Goal: Information Seeking & Learning: Learn about a topic

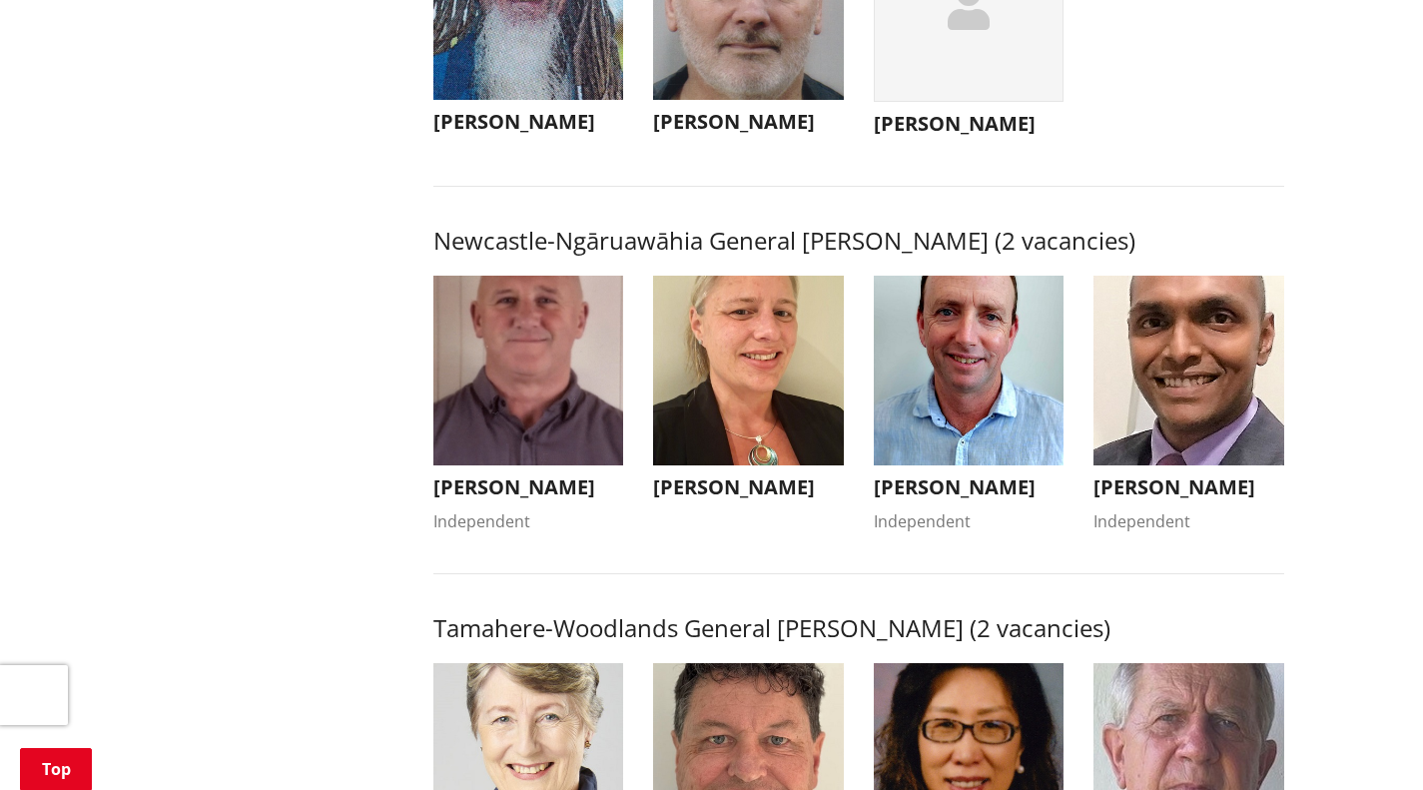
scroll to position [1483, 0]
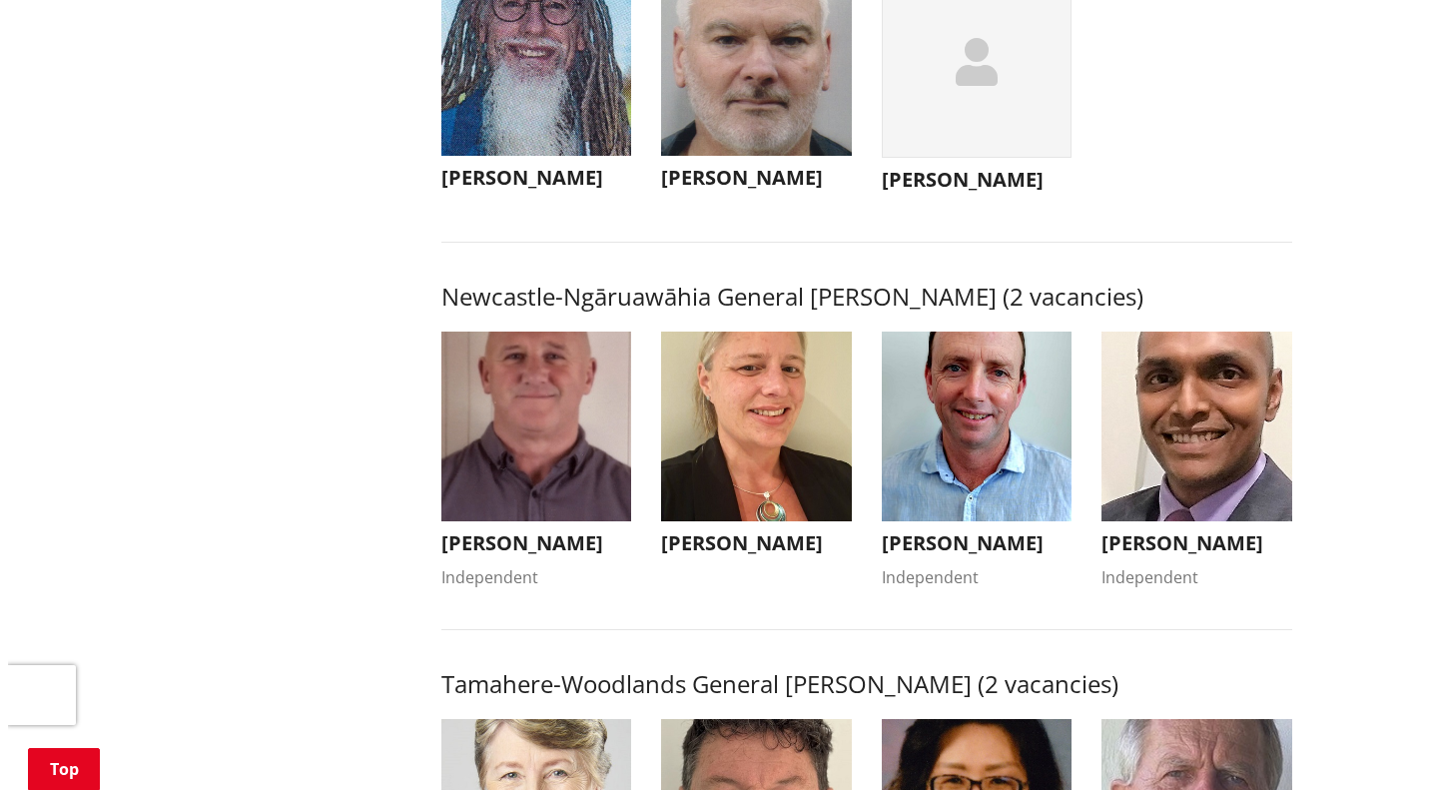
scroll to position [1417, 0]
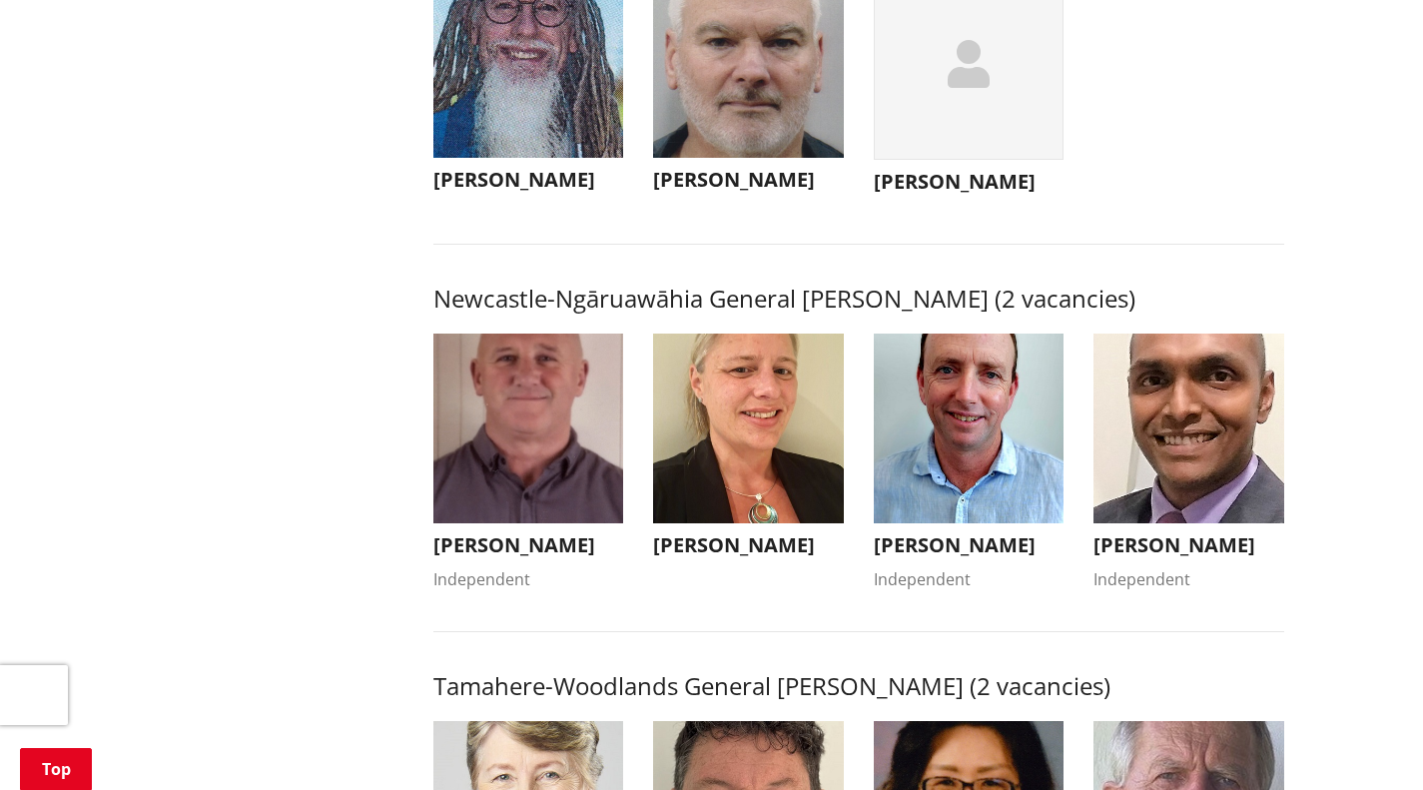
click at [491, 440] on img "button" at bounding box center [528, 429] width 191 height 191
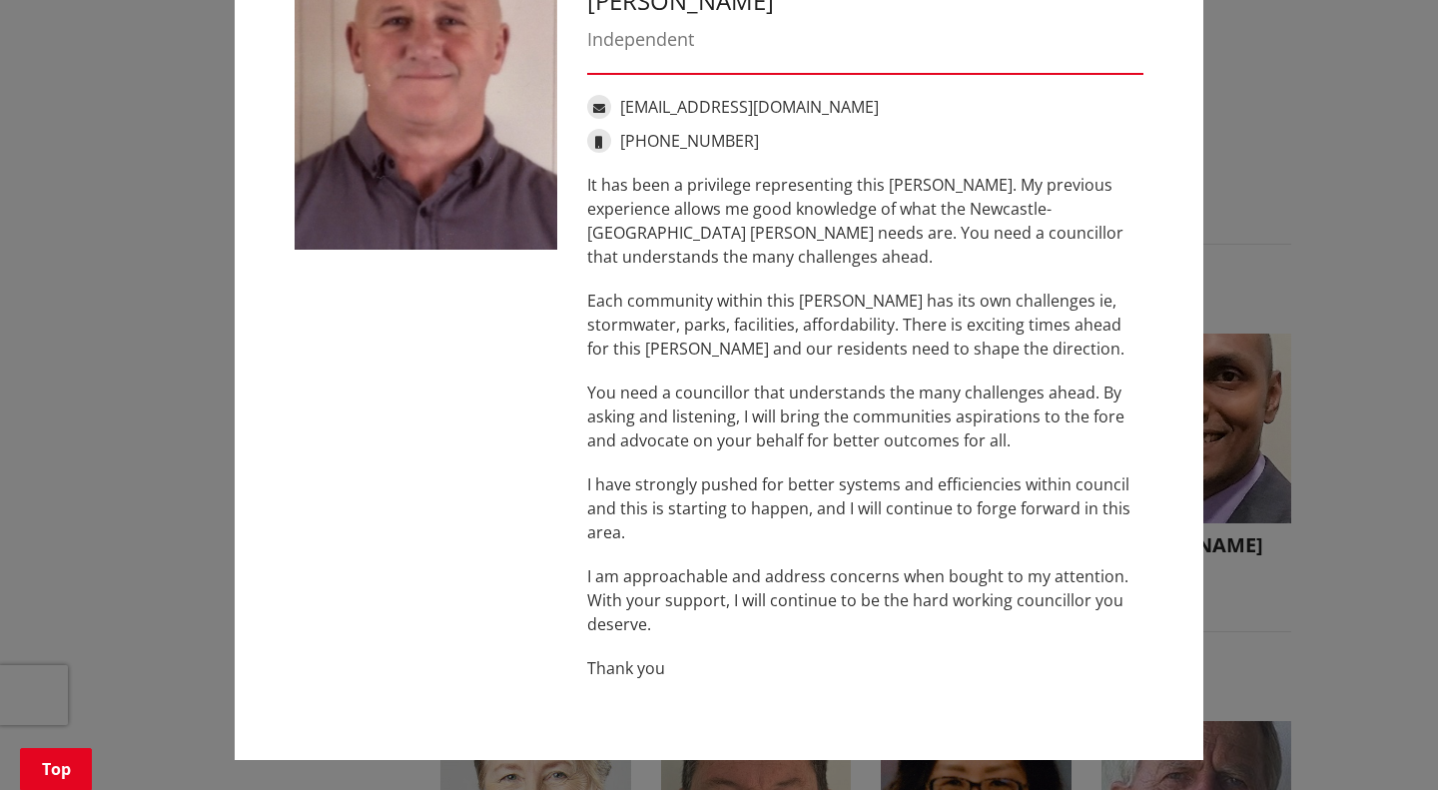
scroll to position [103, 0]
click at [1282, 251] on div "[PERSON_NAME] Independent [EMAIL_ADDRESS][DOMAIN_NAME] [PHONE_NUMBER] It has be…" at bounding box center [719, 343] width 1358 height 893
drag, startPoint x: 1282, startPoint y: 251, endPoint x: 1315, endPoint y: 134, distance: 121.4
click at [1315, 134] on div "[PERSON_NAME] Independent [EMAIL_ADDRESS][DOMAIN_NAME] [PHONE_NUMBER] It has be…" at bounding box center [719, 343] width 1358 height 893
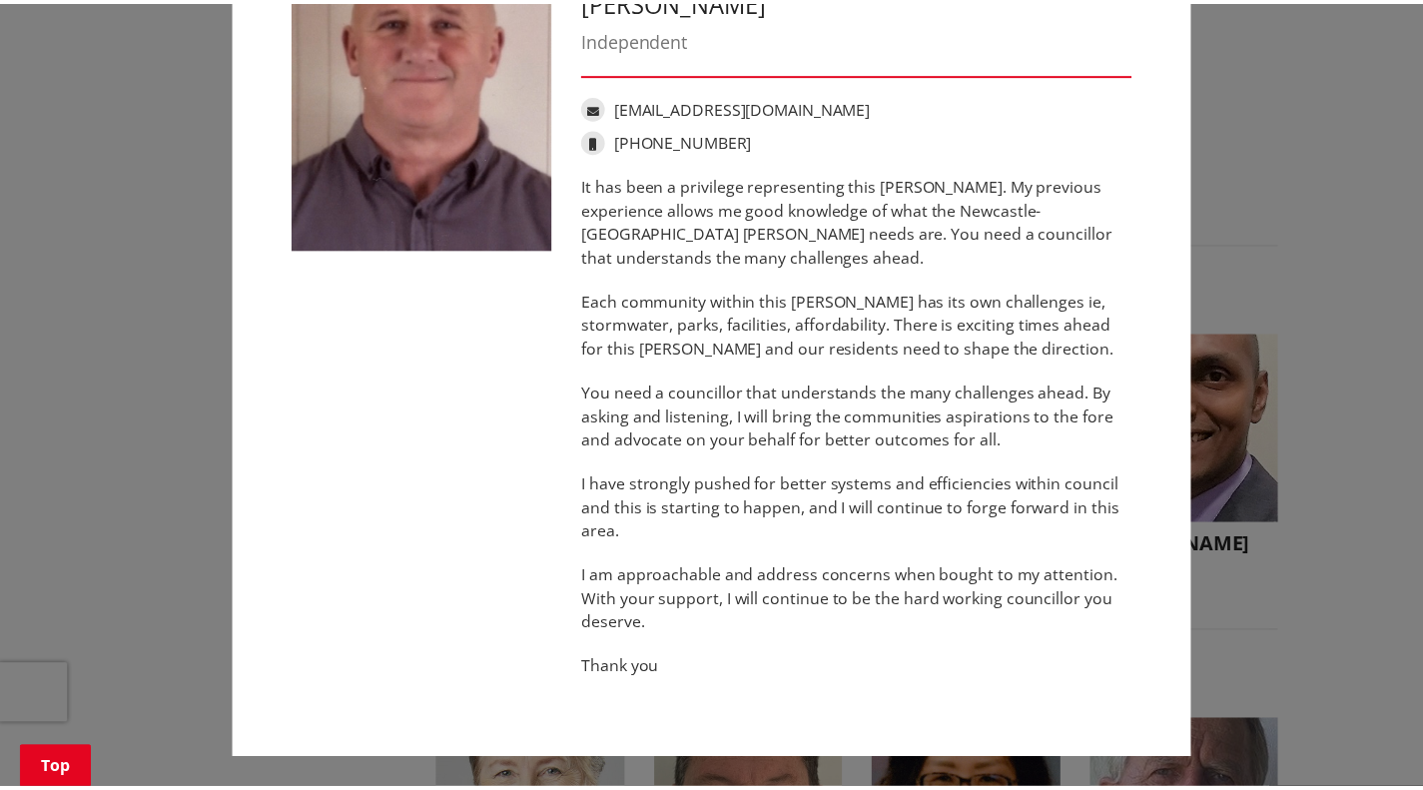
scroll to position [0, 0]
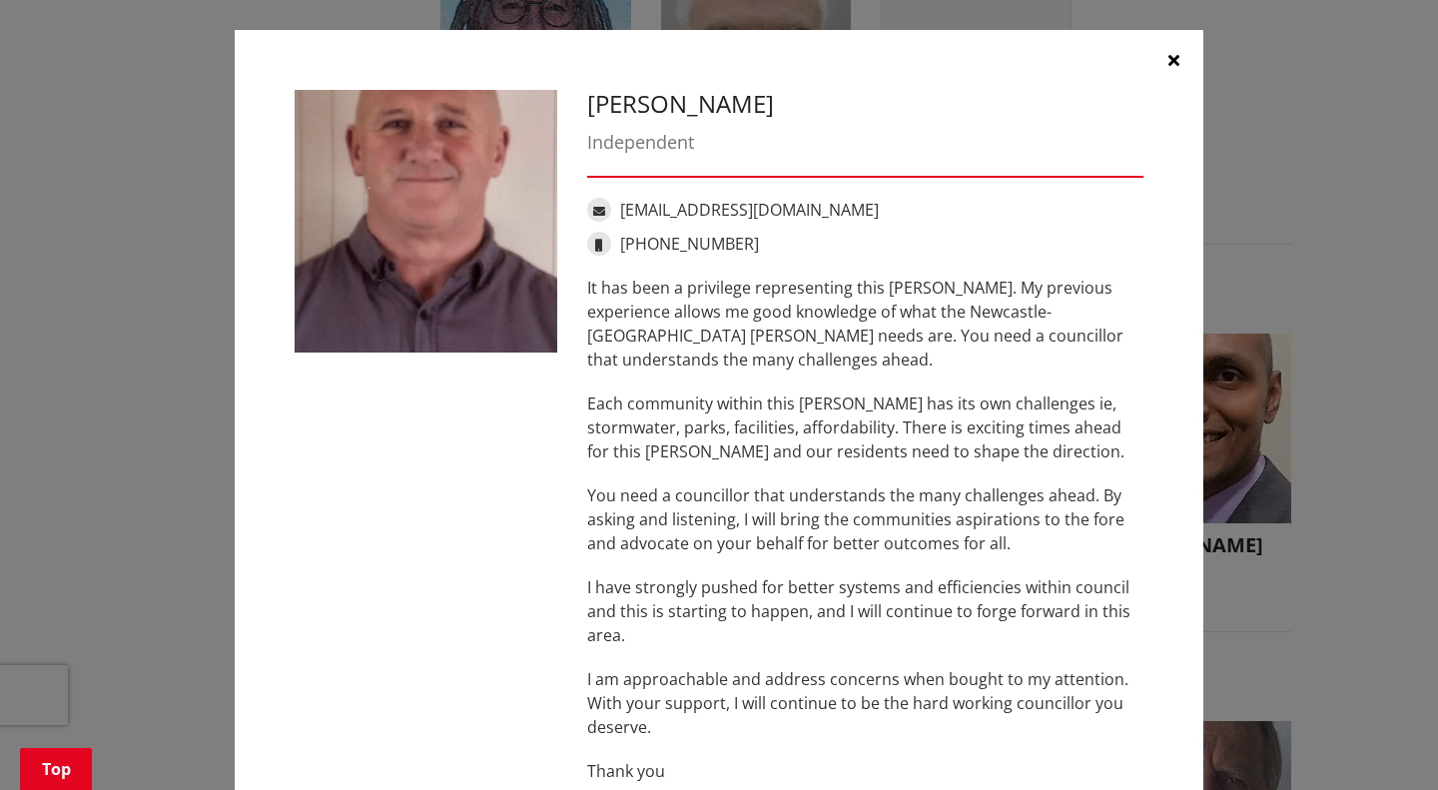
click at [1168, 61] on icon "button" at bounding box center [1173, 60] width 11 height 16
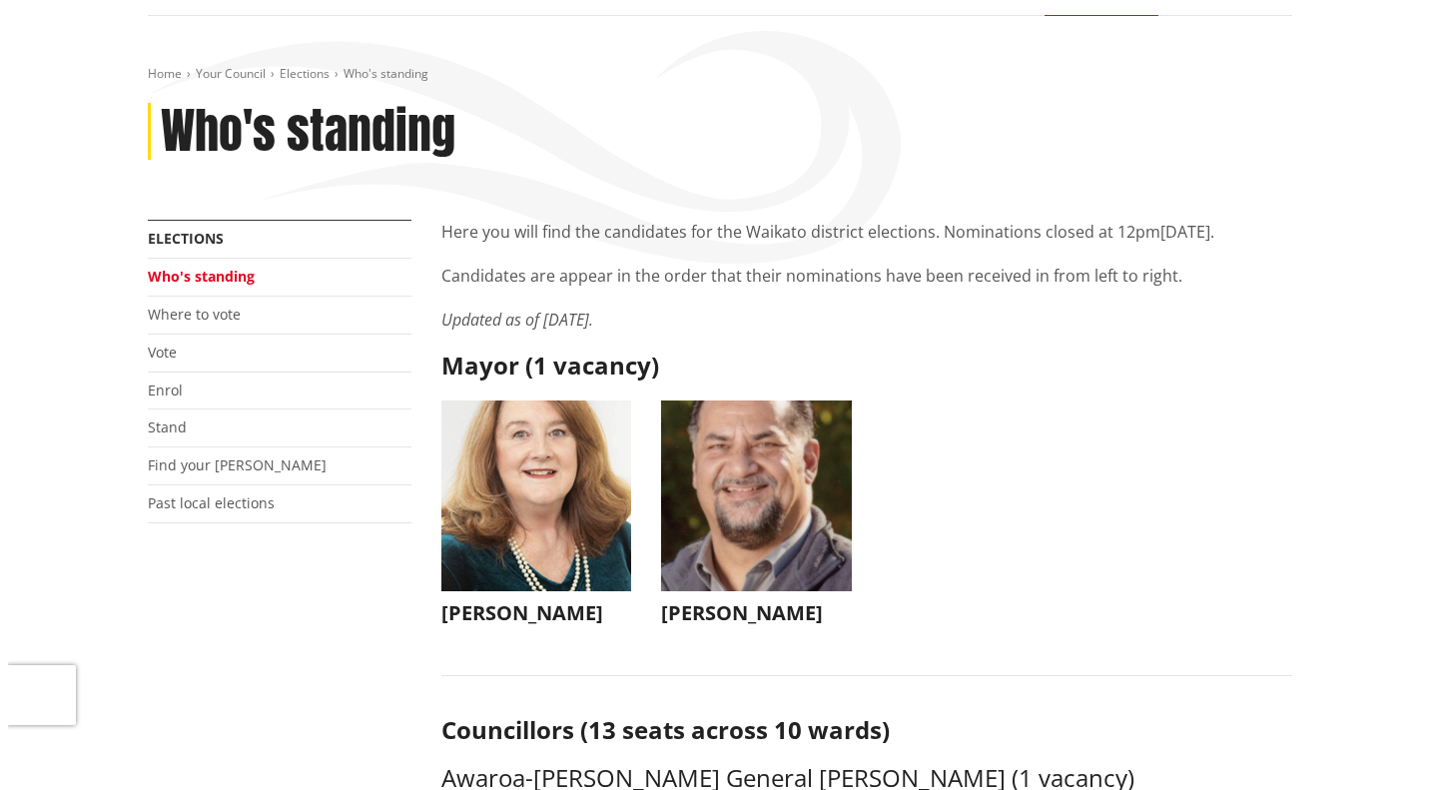
scroll to position [174, 0]
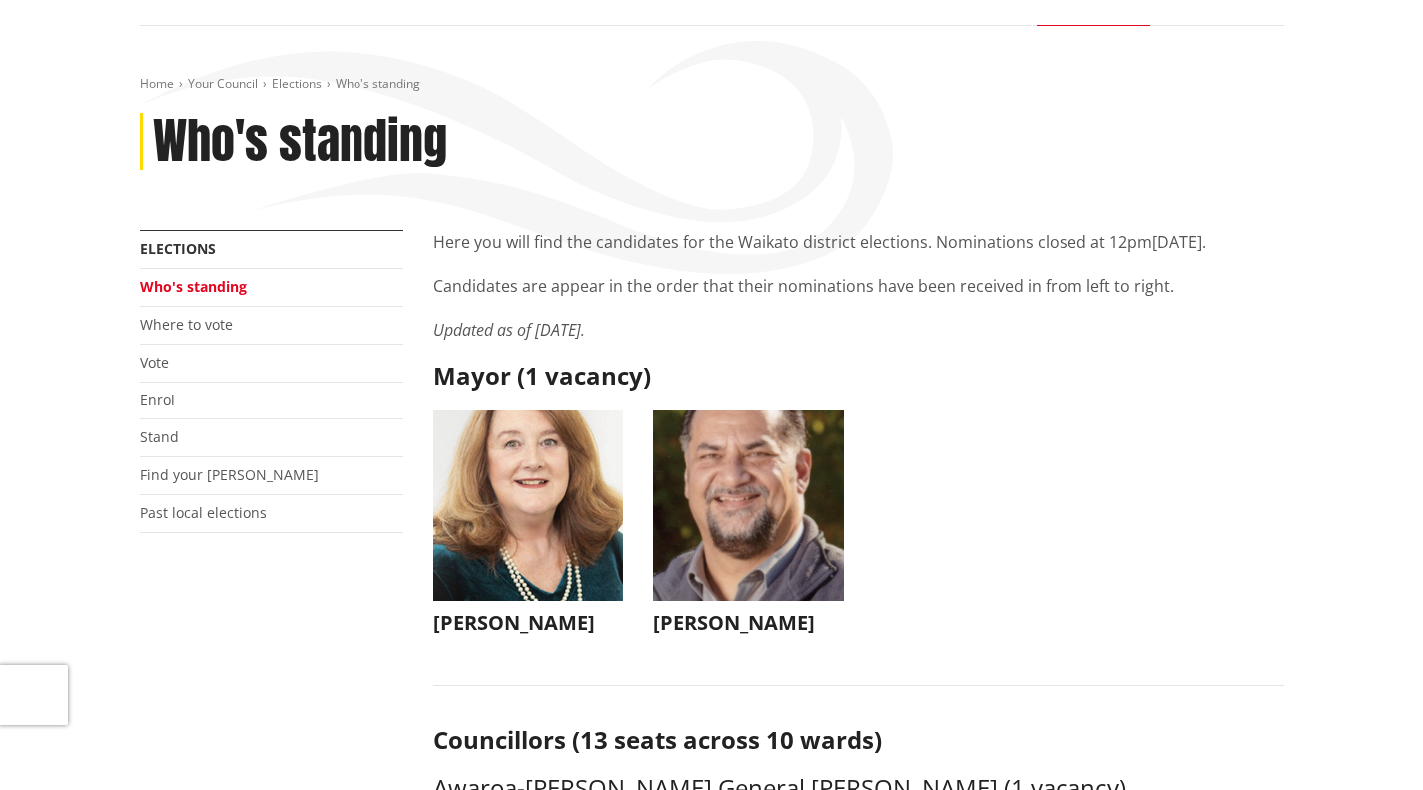
click at [733, 483] on img "button" at bounding box center [748, 505] width 191 height 191
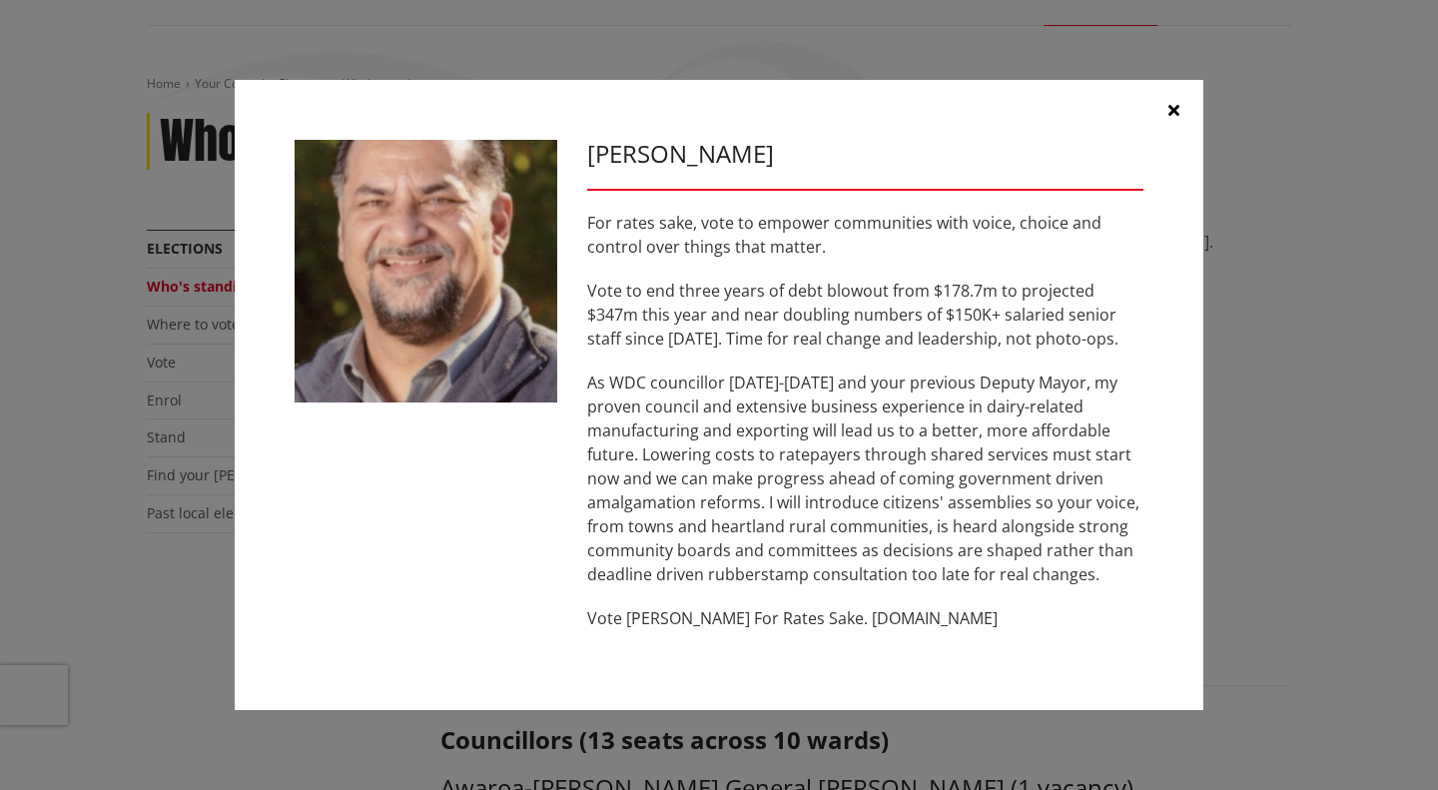
click at [1173, 114] on icon "button" at bounding box center [1173, 110] width 11 height 16
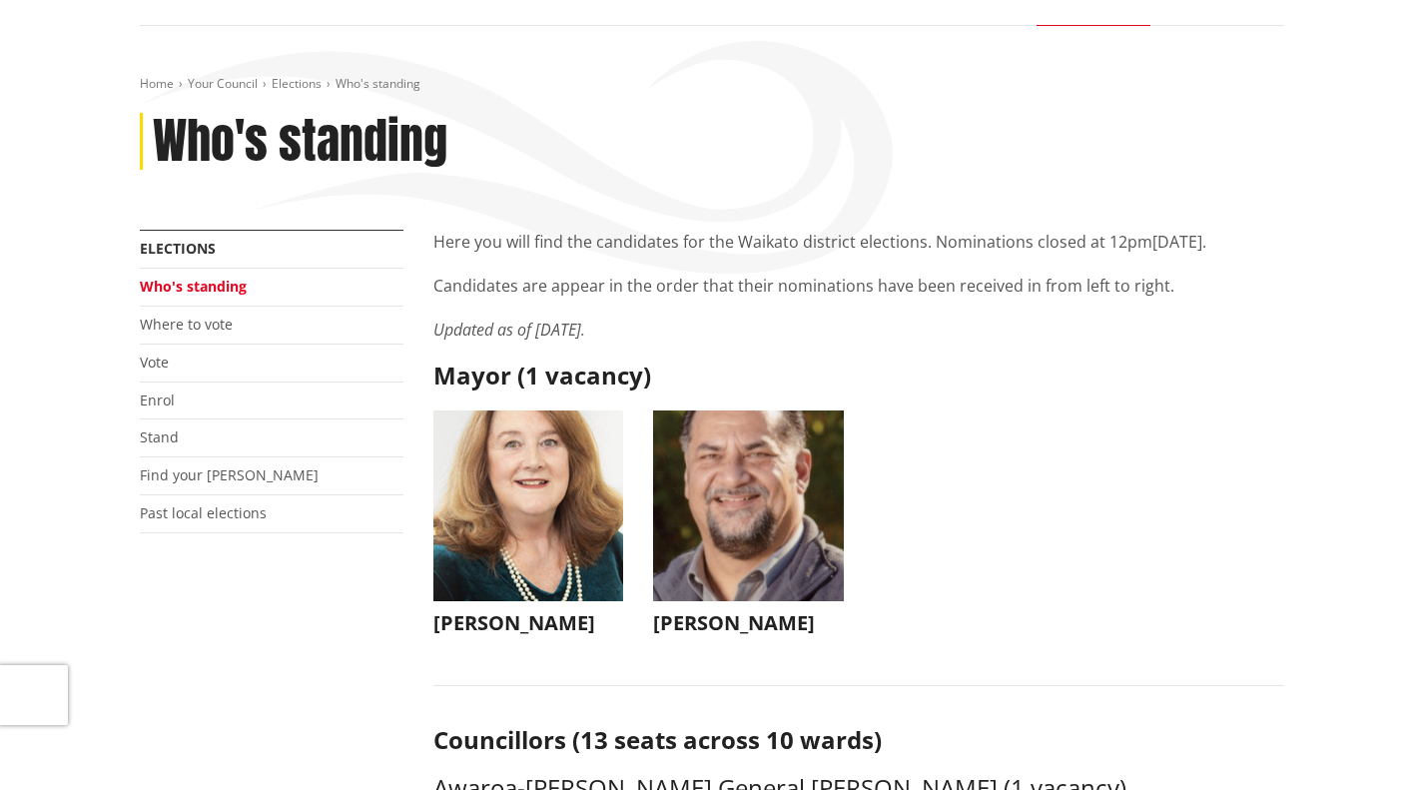
click at [552, 558] on img "button" at bounding box center [528, 505] width 191 height 191
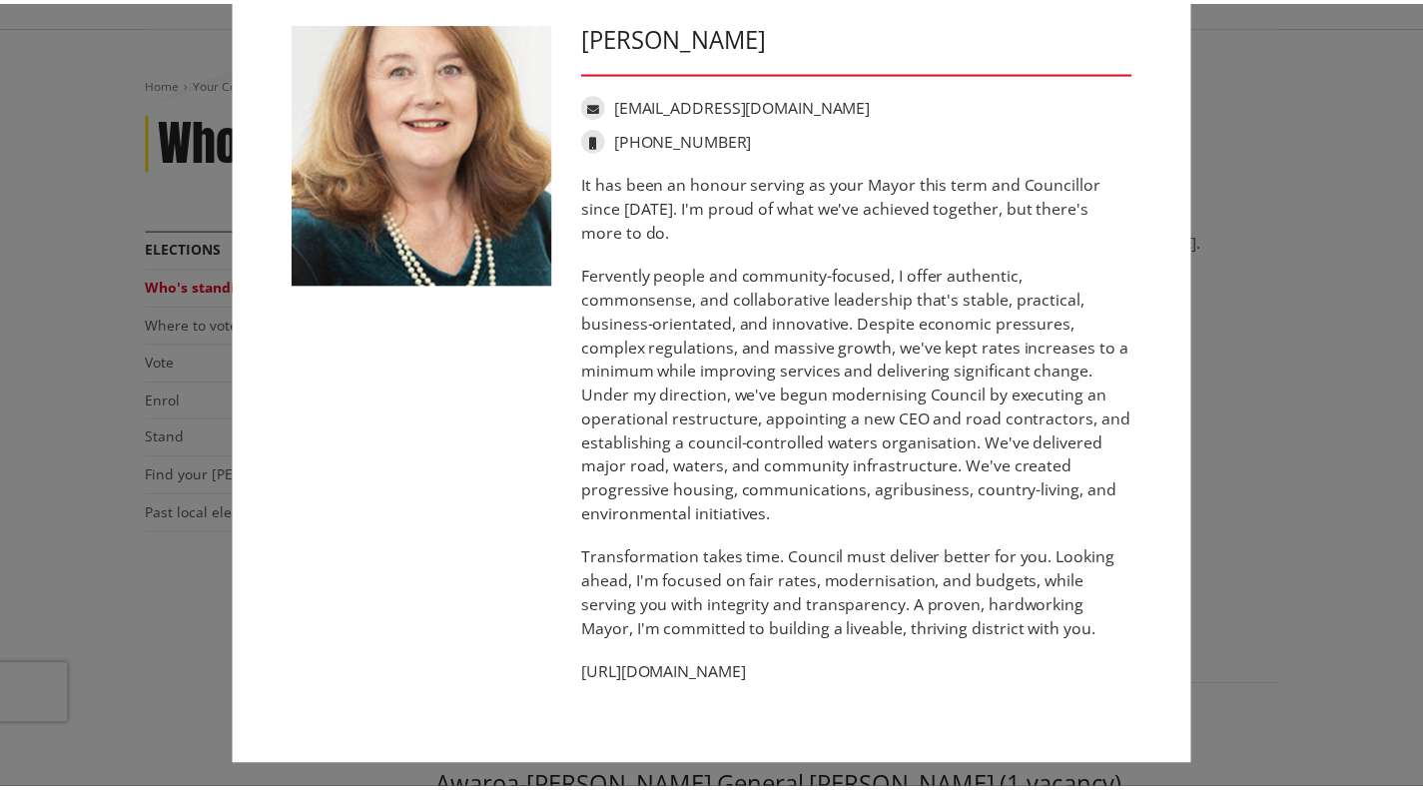
scroll to position [0, 0]
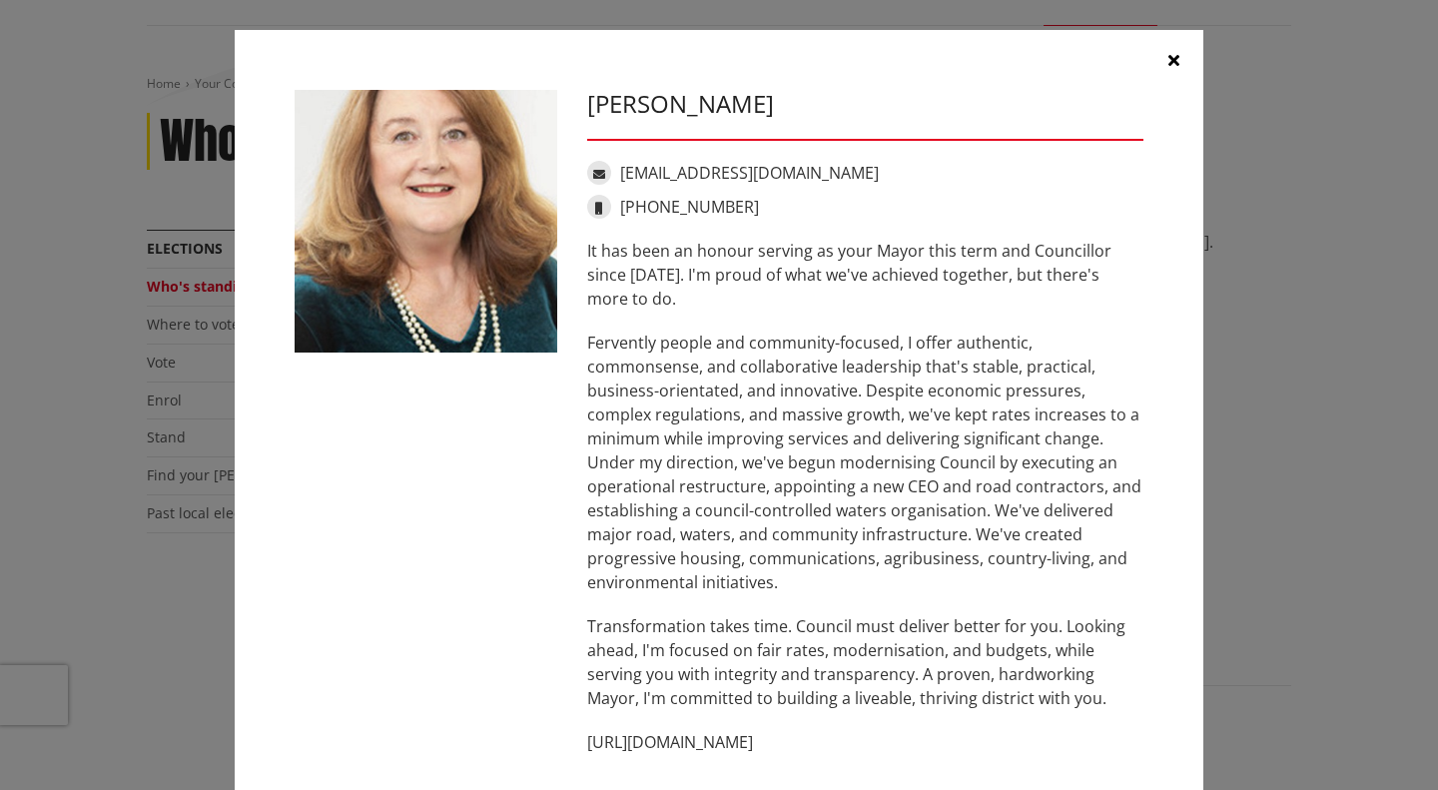
click at [1171, 58] on button "button" at bounding box center [1173, 60] width 60 height 60
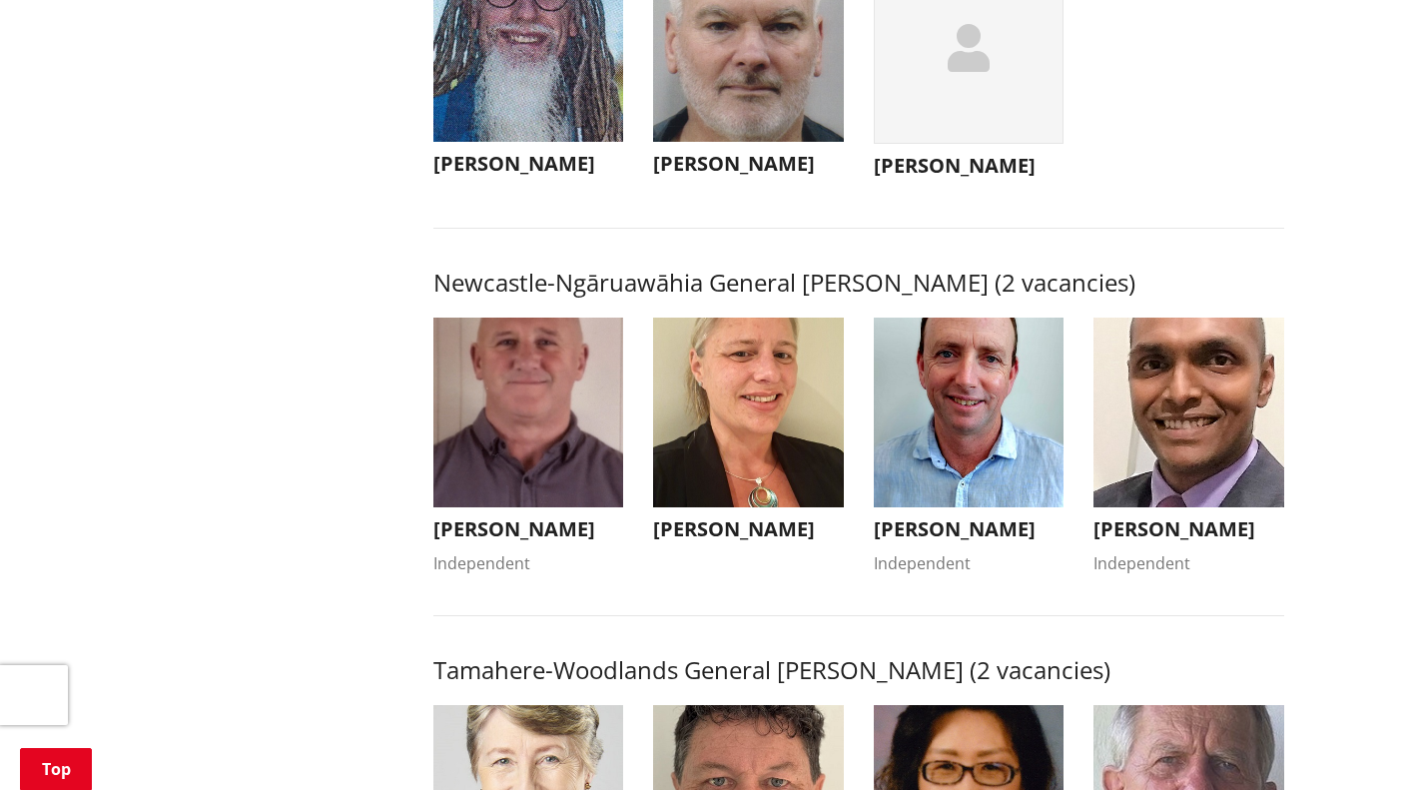
scroll to position [1462, 0]
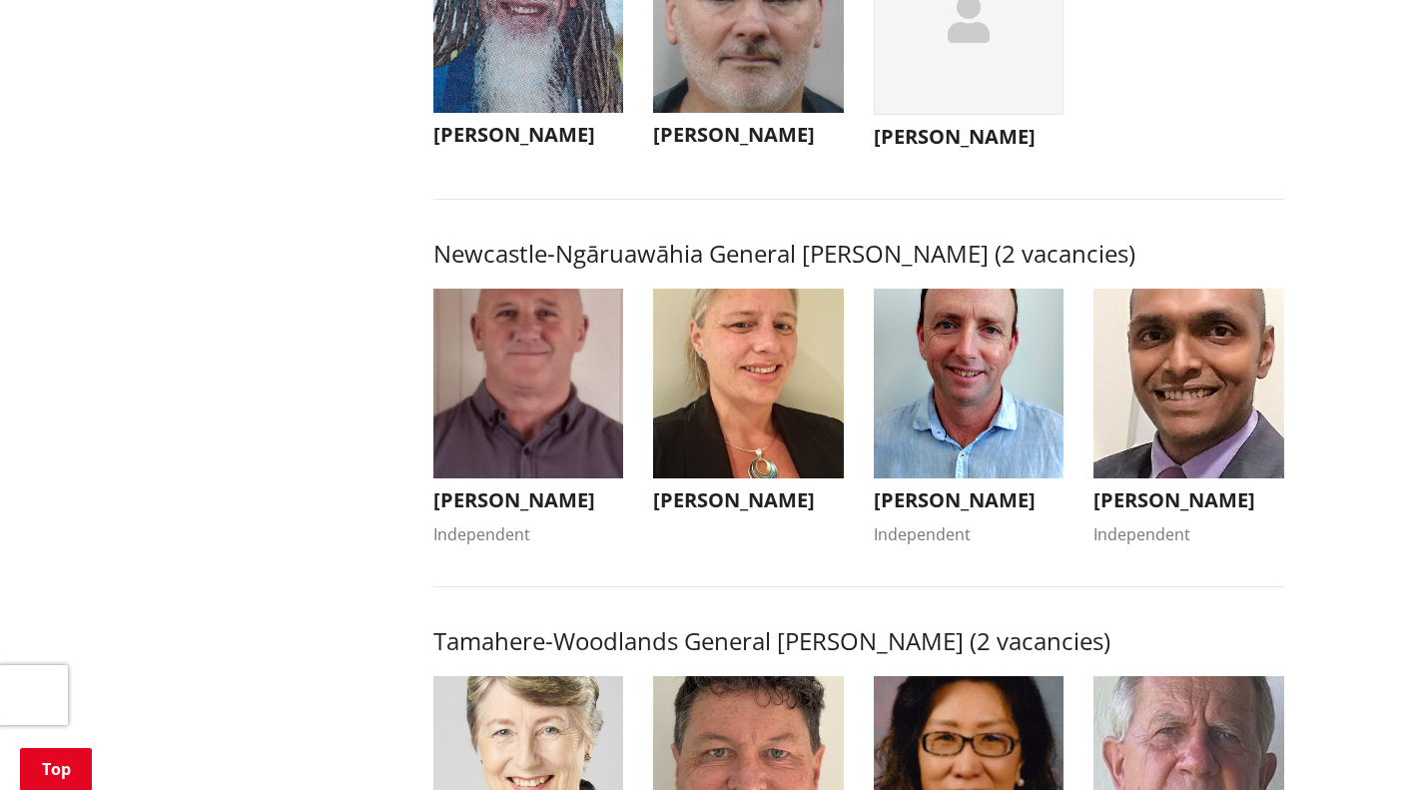
click at [502, 114] on img "button" at bounding box center [528, 18] width 191 height 191
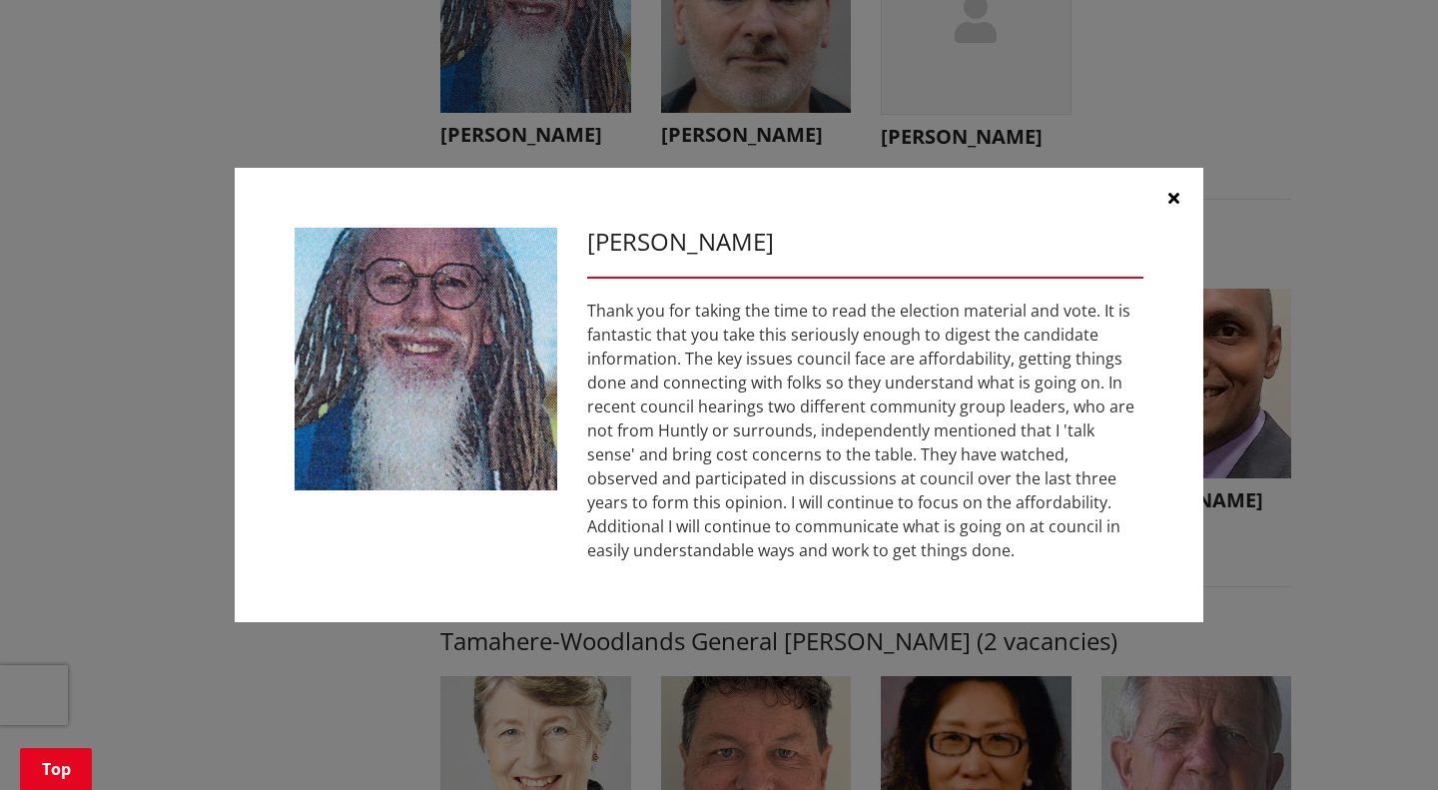
click at [1179, 192] on button "button" at bounding box center [1173, 198] width 60 height 60
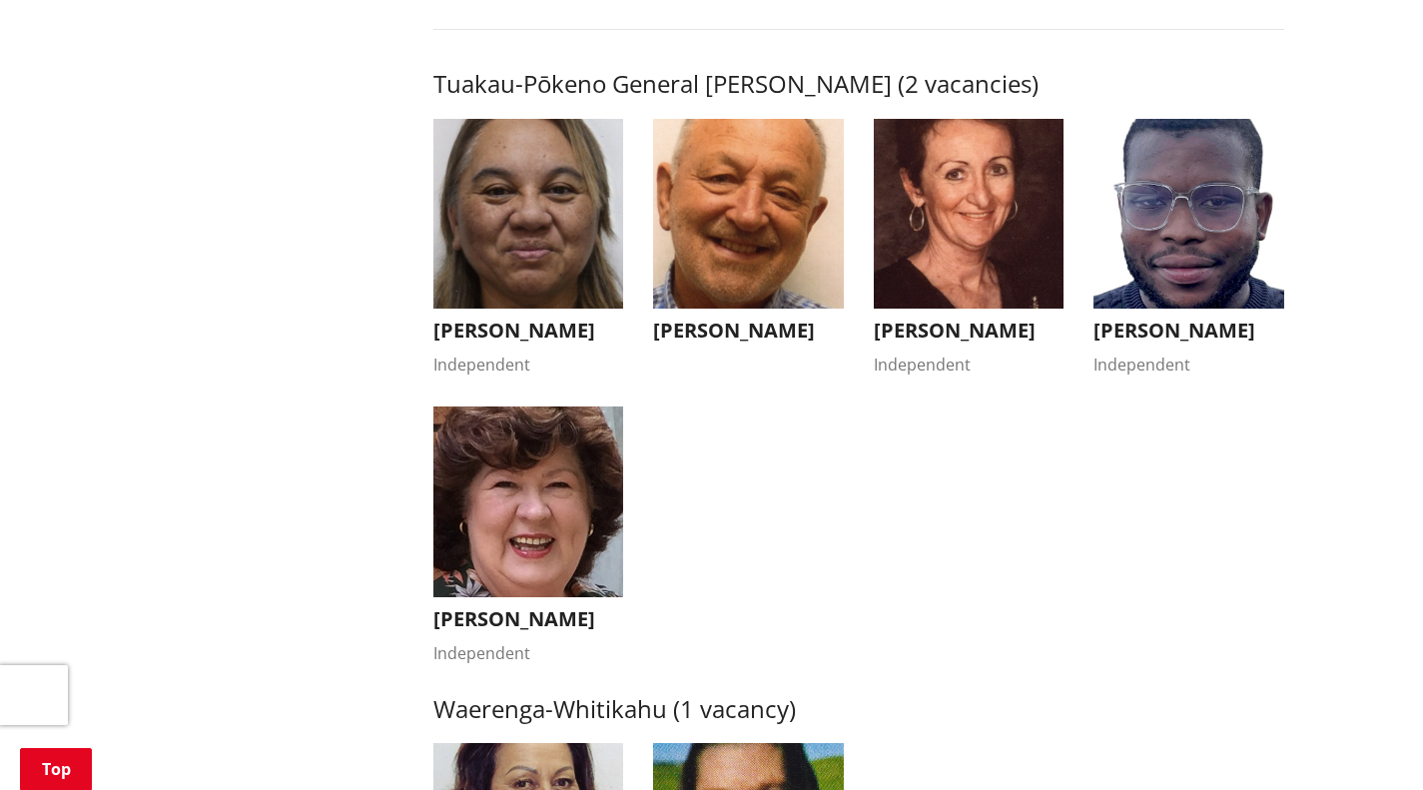
scroll to position [3446, 0]
click at [492, 204] on img "button" at bounding box center [528, 215] width 191 height 191
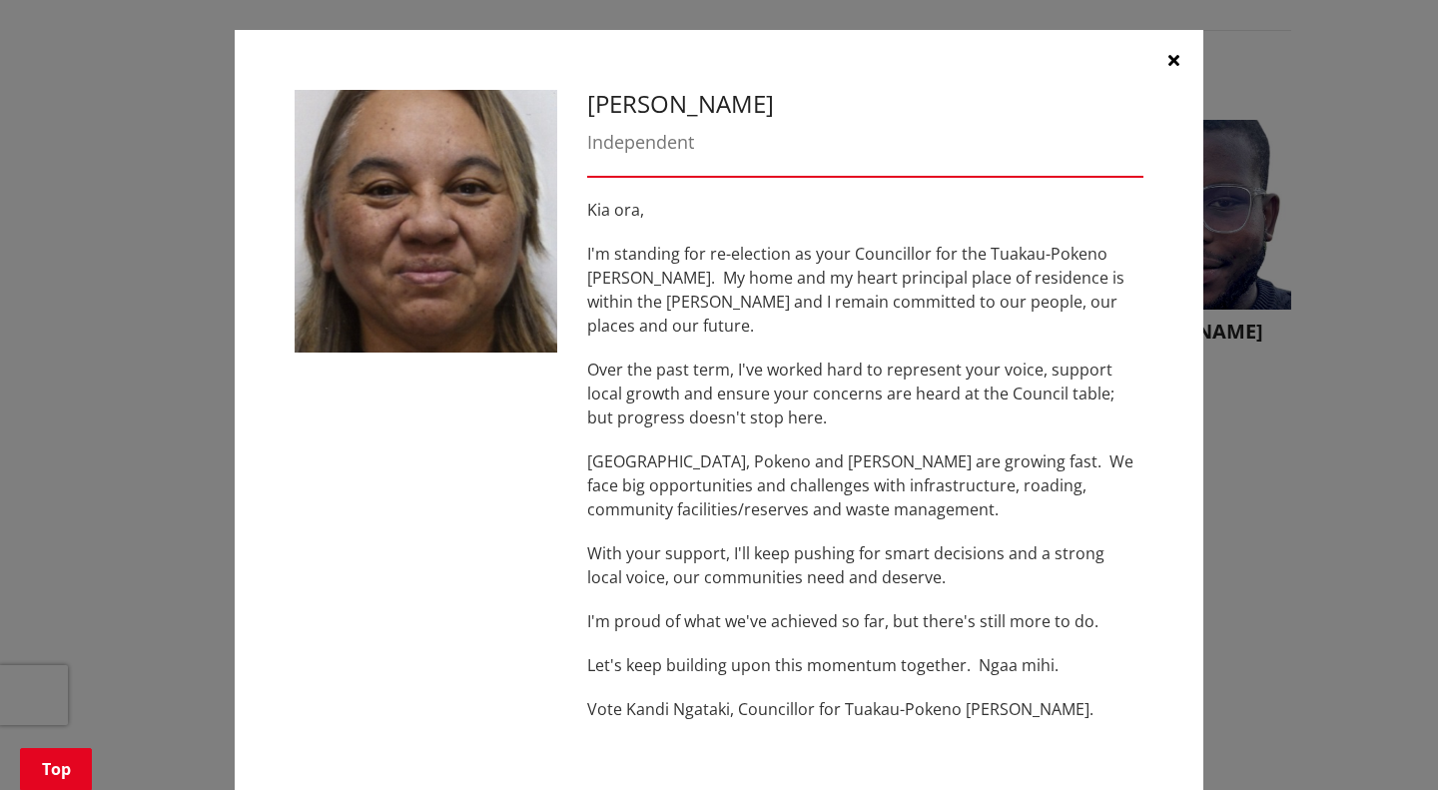
click at [1168, 58] on icon "button" at bounding box center [1173, 60] width 11 height 16
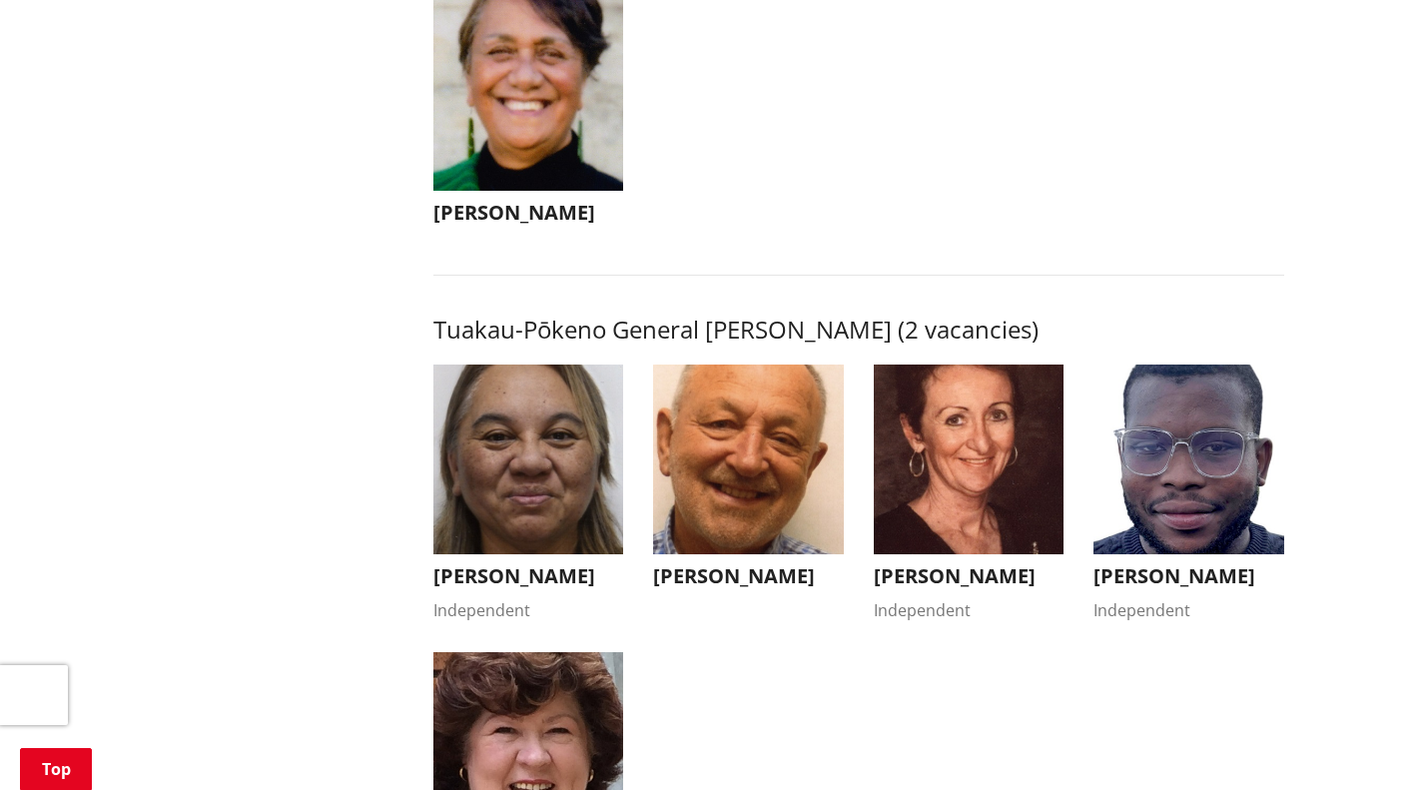
scroll to position [2802, 0]
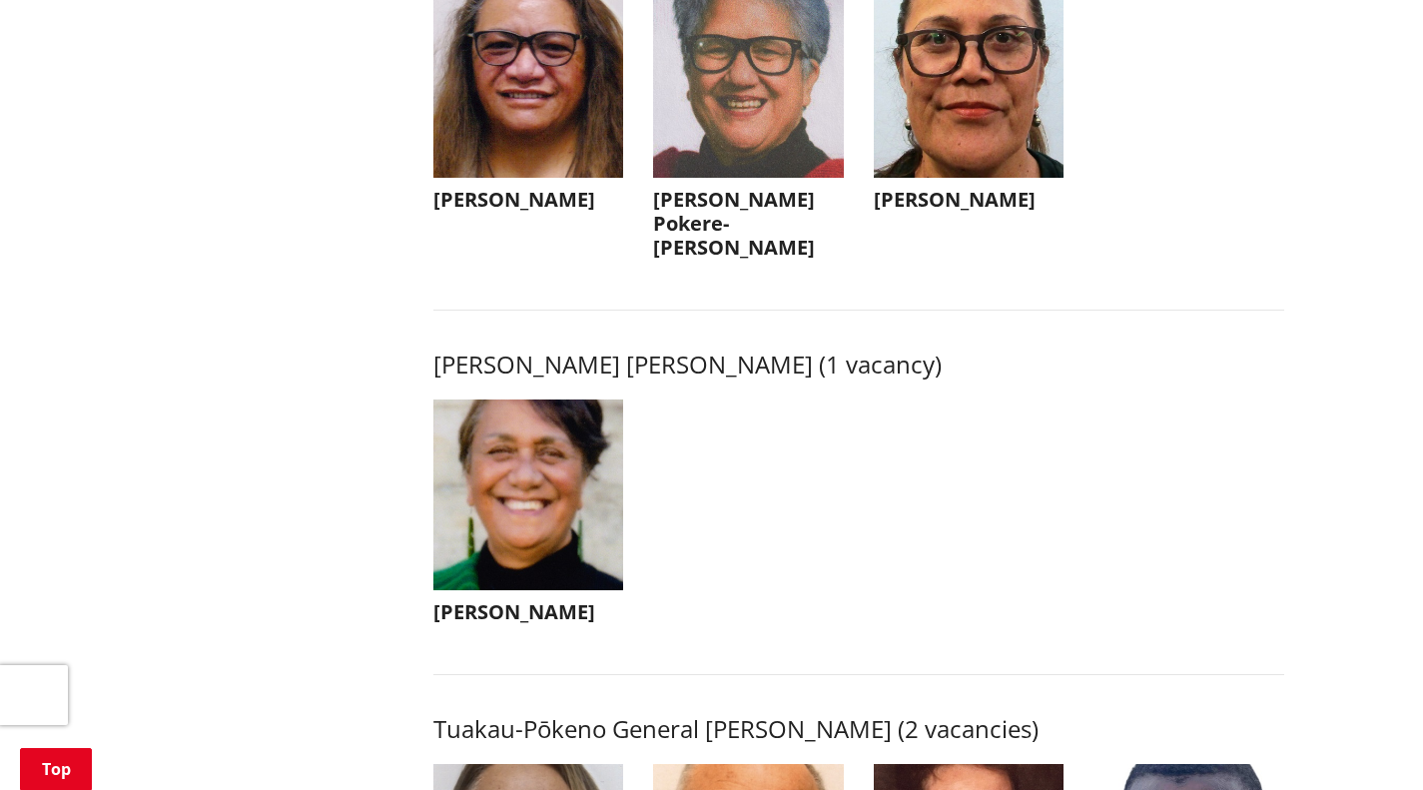
click at [543, 203] on button "[PERSON_NAME]" at bounding box center [528, 105] width 191 height 235
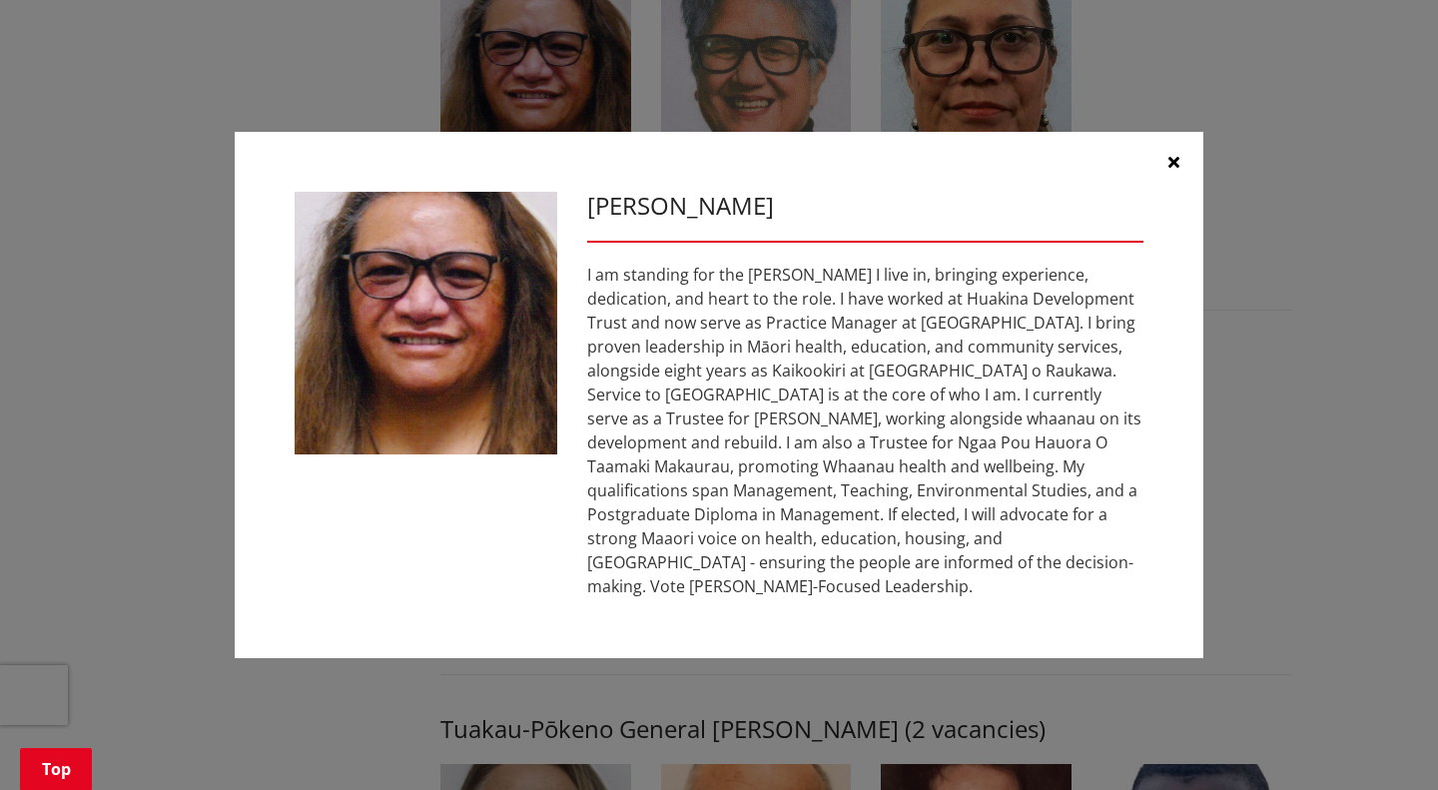
click at [1169, 155] on icon "button" at bounding box center [1173, 162] width 11 height 16
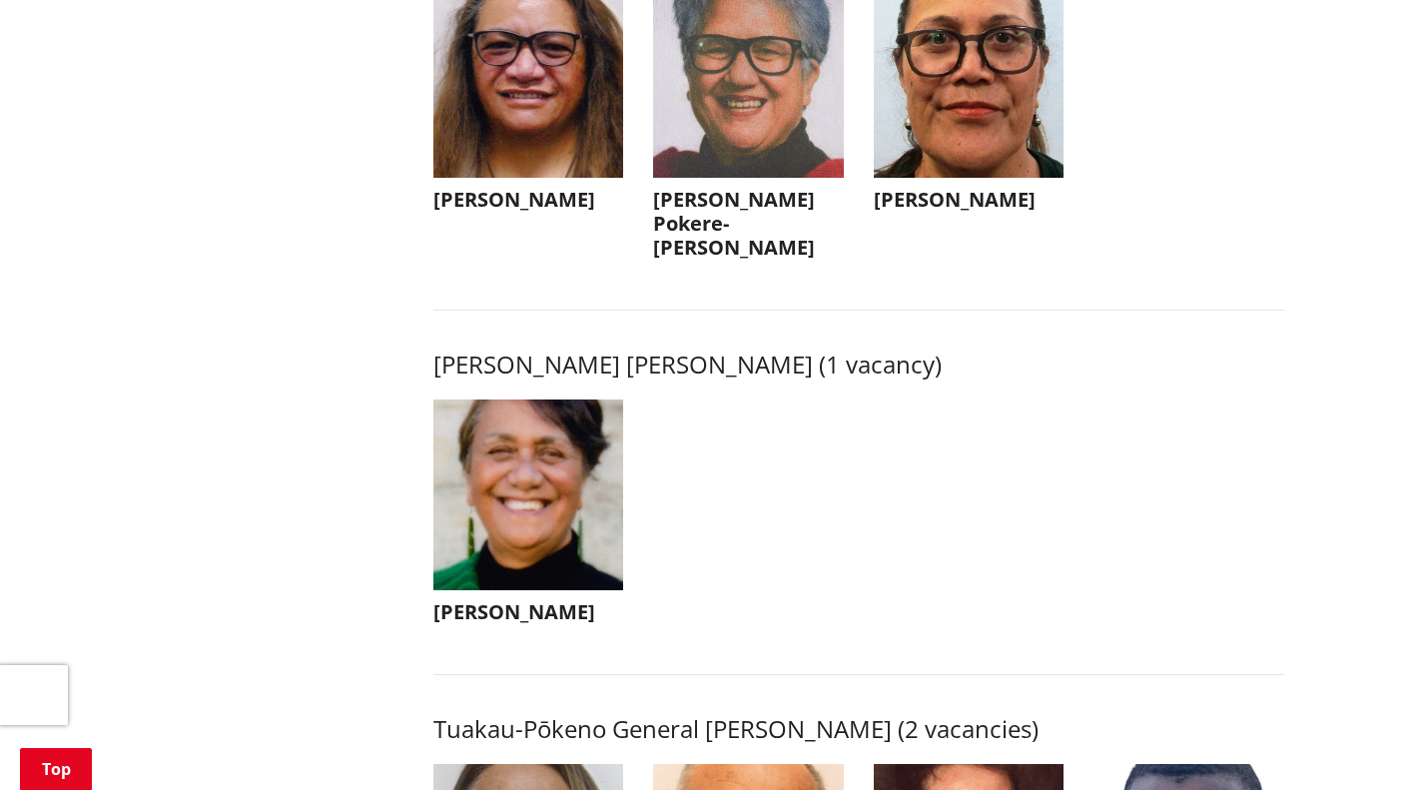
click at [948, 158] on img "button" at bounding box center [969, 83] width 191 height 191
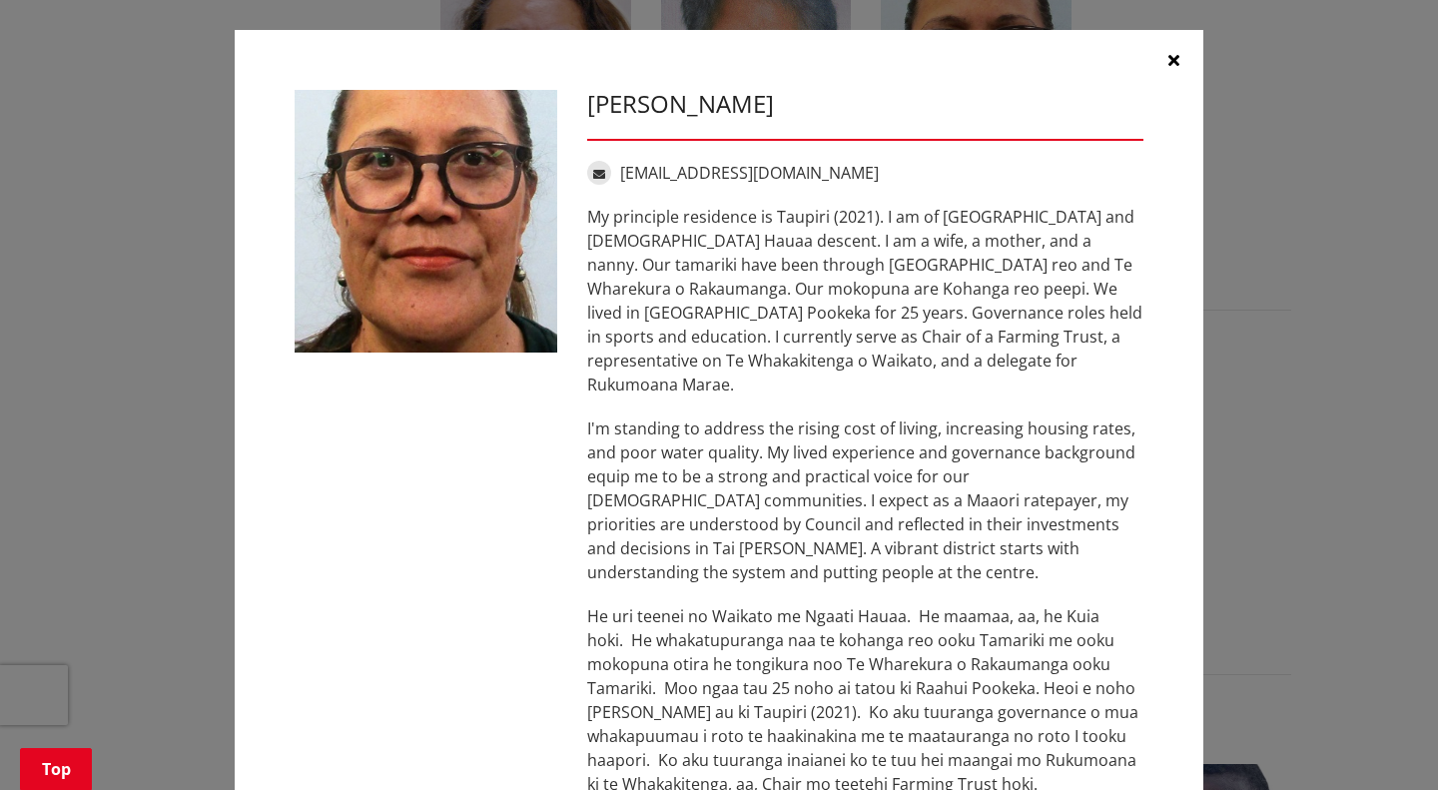
click at [1168, 67] on icon "button" at bounding box center [1173, 60] width 11 height 16
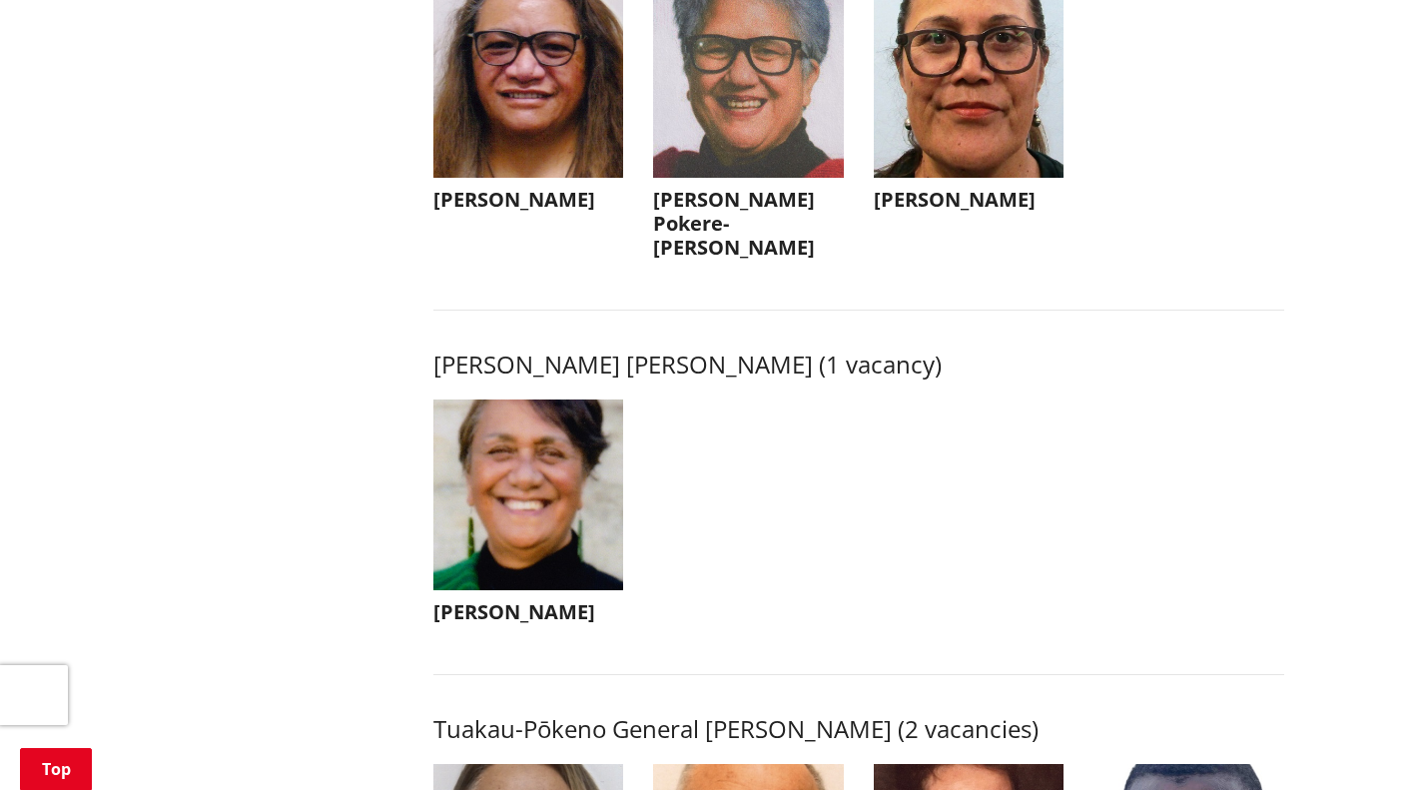
click at [747, 136] on img "button" at bounding box center [748, 83] width 191 height 191
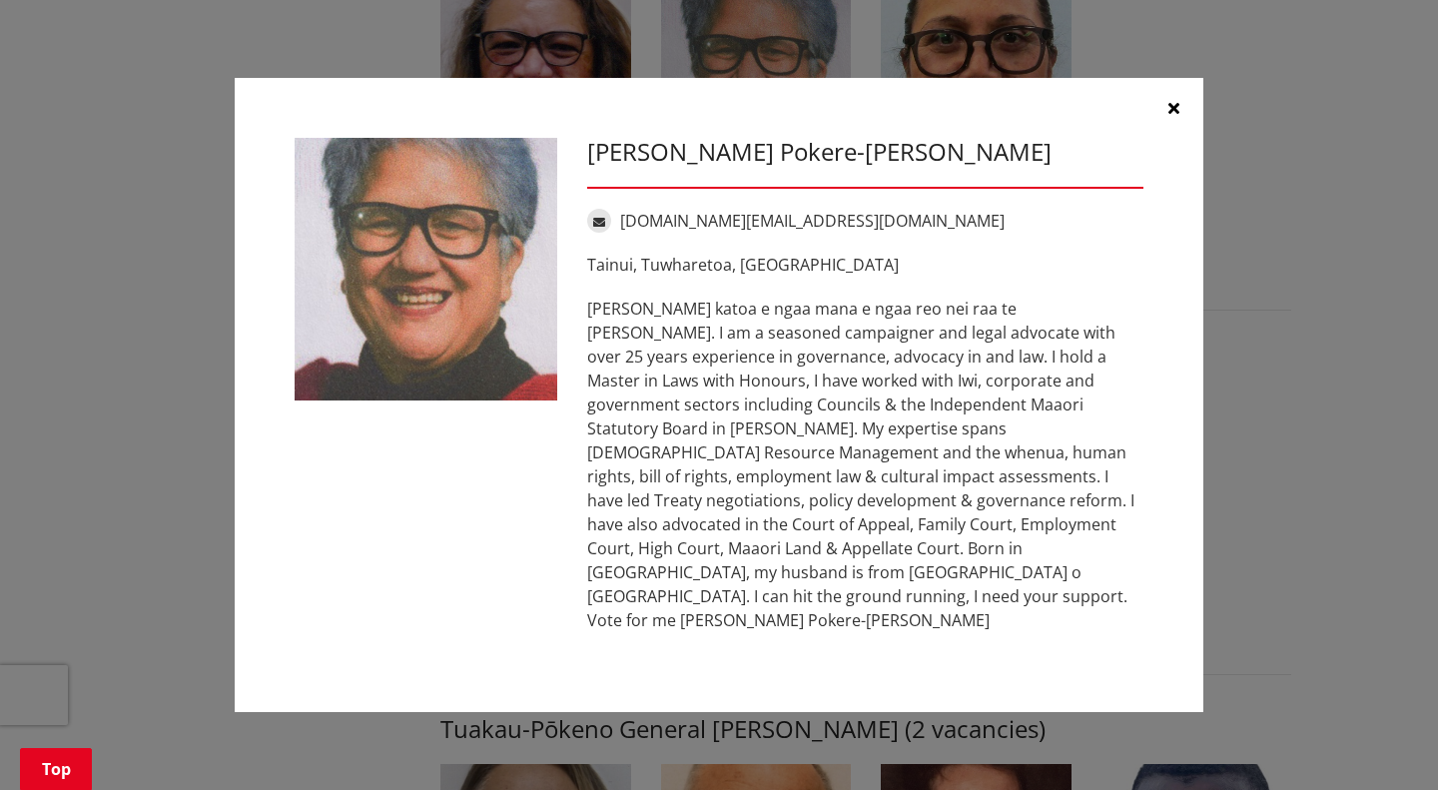
click at [1174, 116] on icon "button" at bounding box center [1173, 108] width 11 height 16
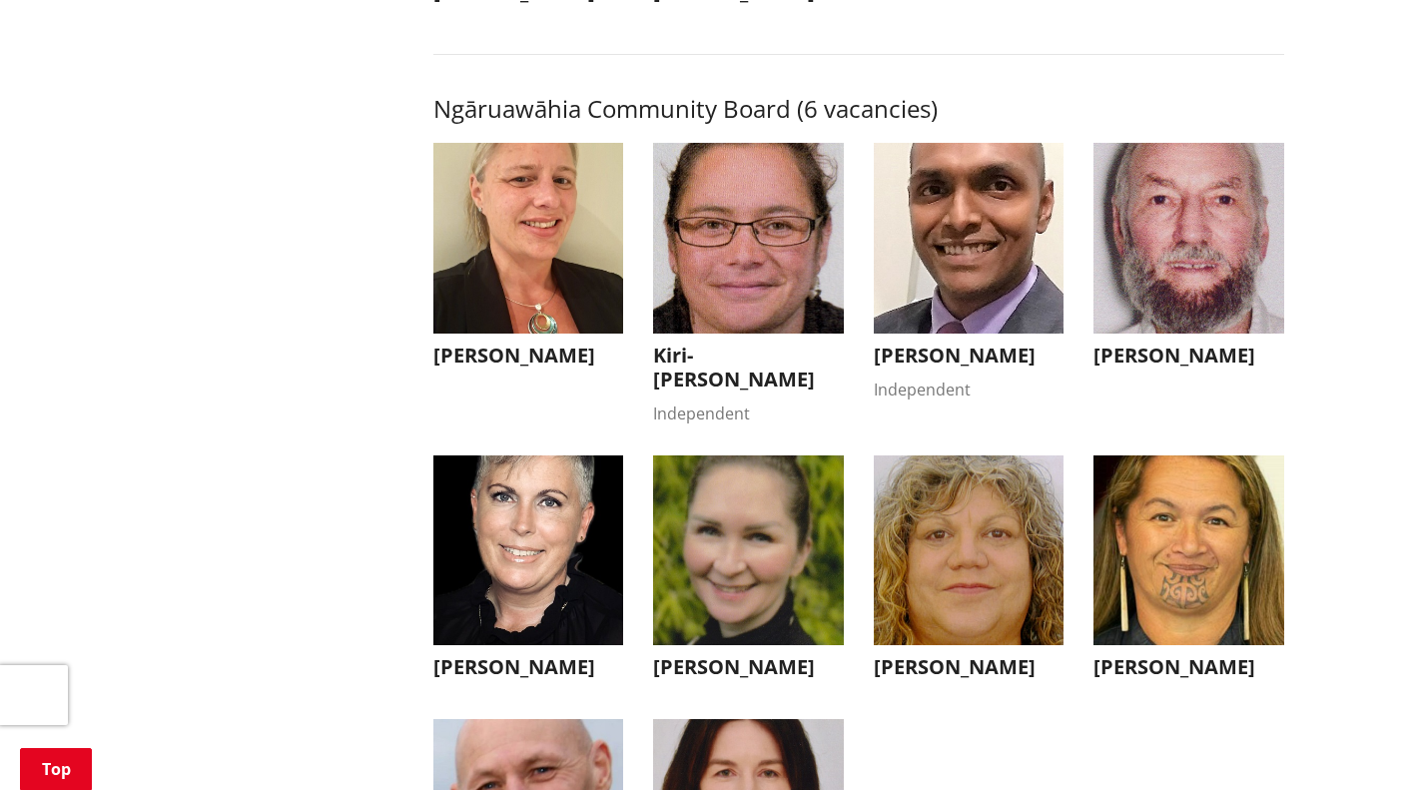
scroll to position [6105, 0]
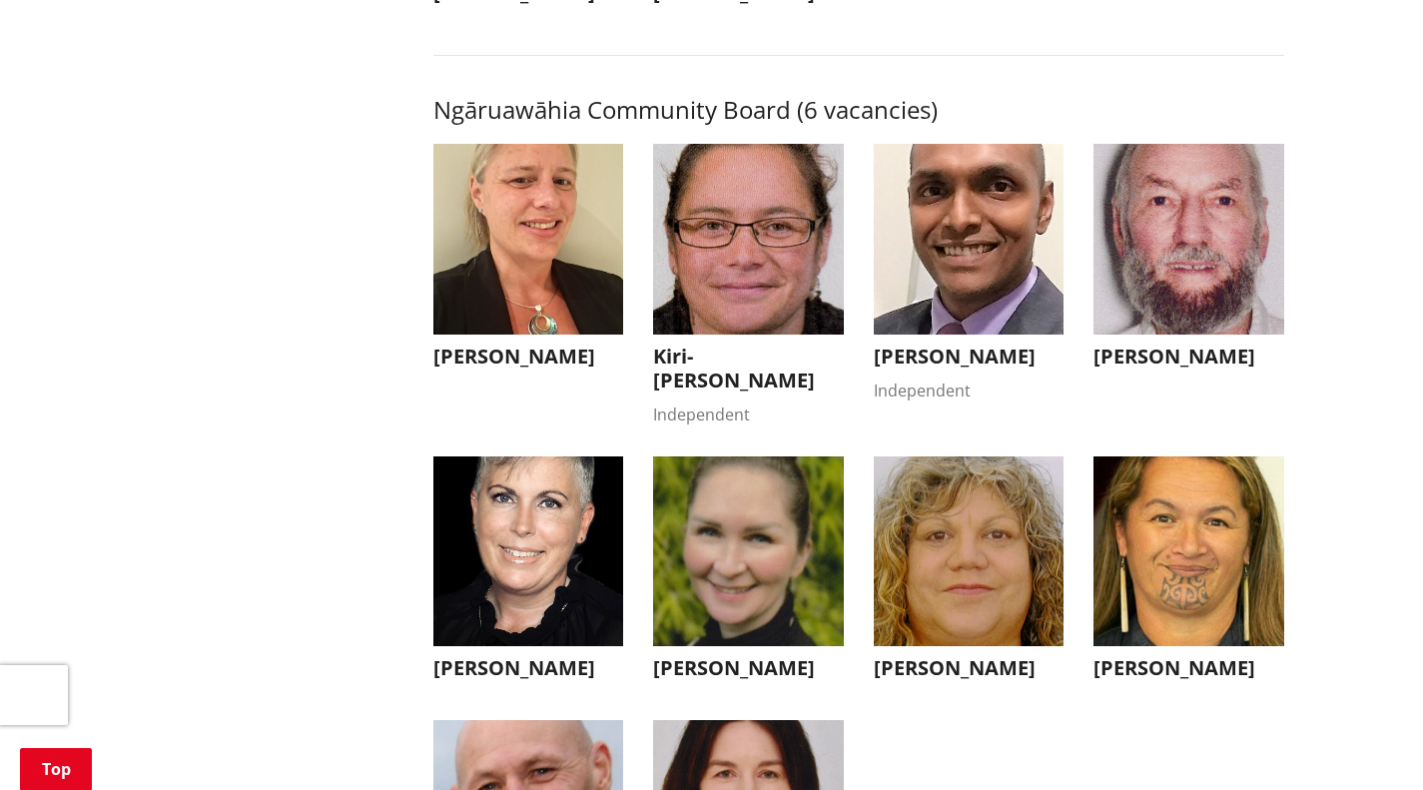
click at [746, 301] on img "button" at bounding box center [748, 239] width 191 height 191
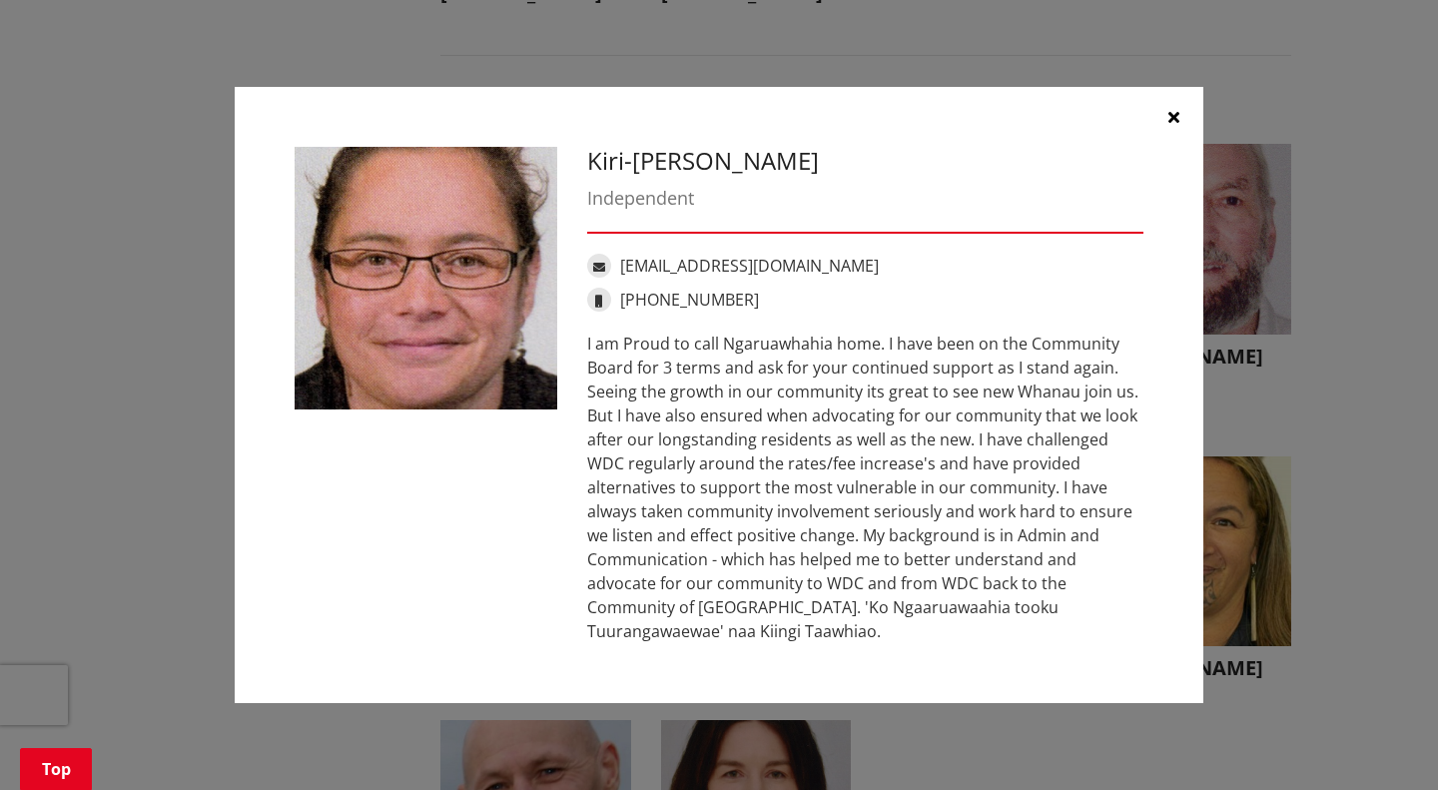
click at [1173, 121] on icon "button" at bounding box center [1173, 117] width 11 height 16
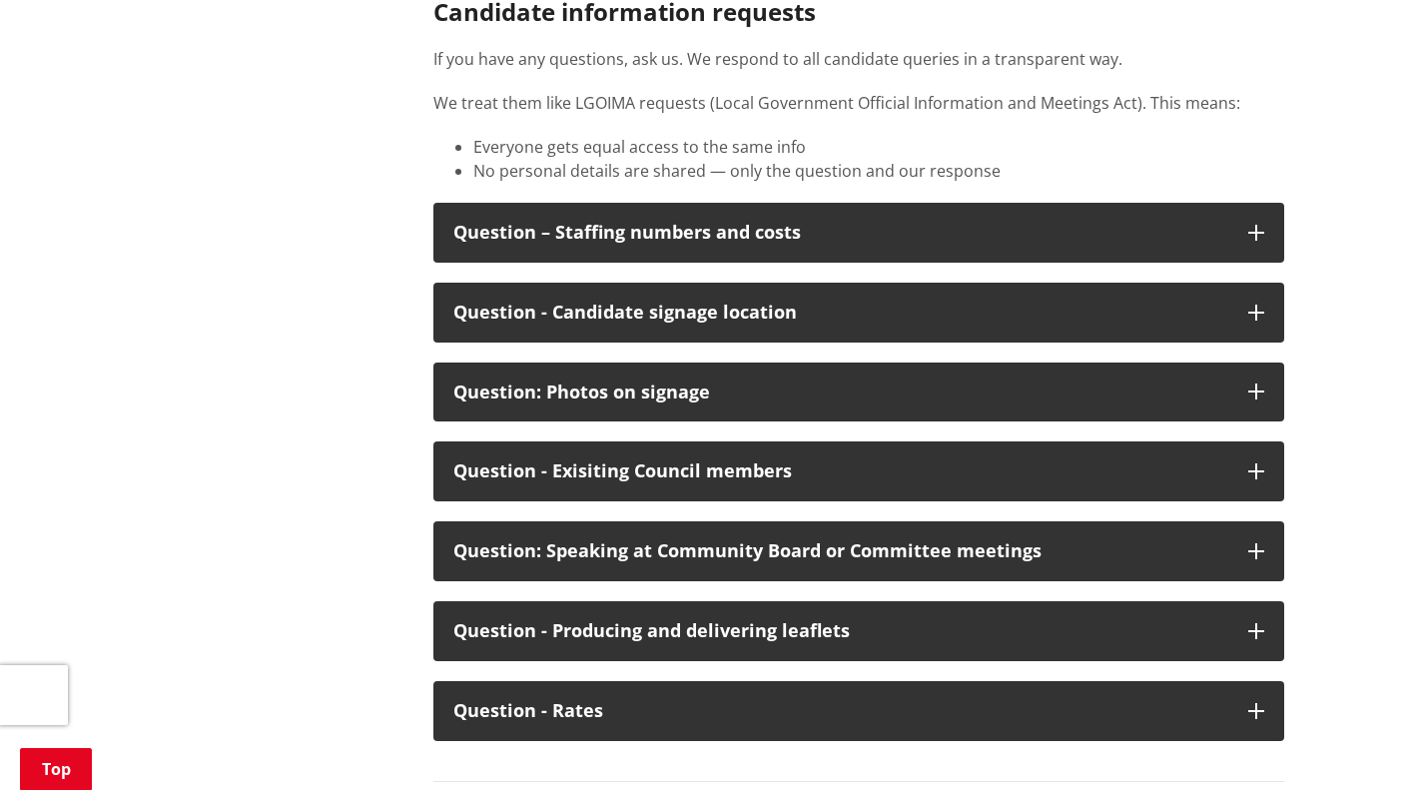
scroll to position [10339, 0]
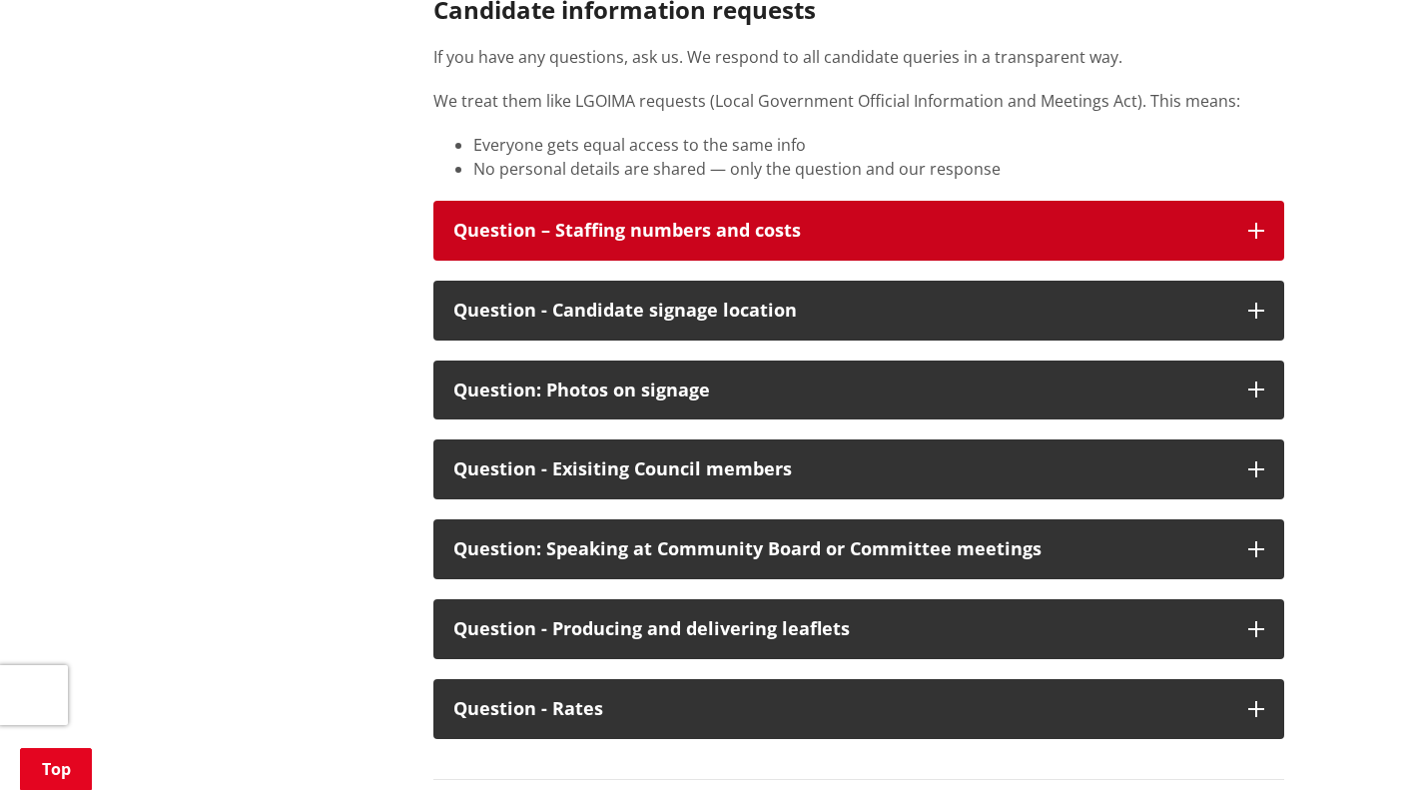
click at [1232, 261] on button "Question – Staffing numbers and costs" at bounding box center [858, 231] width 851 height 60
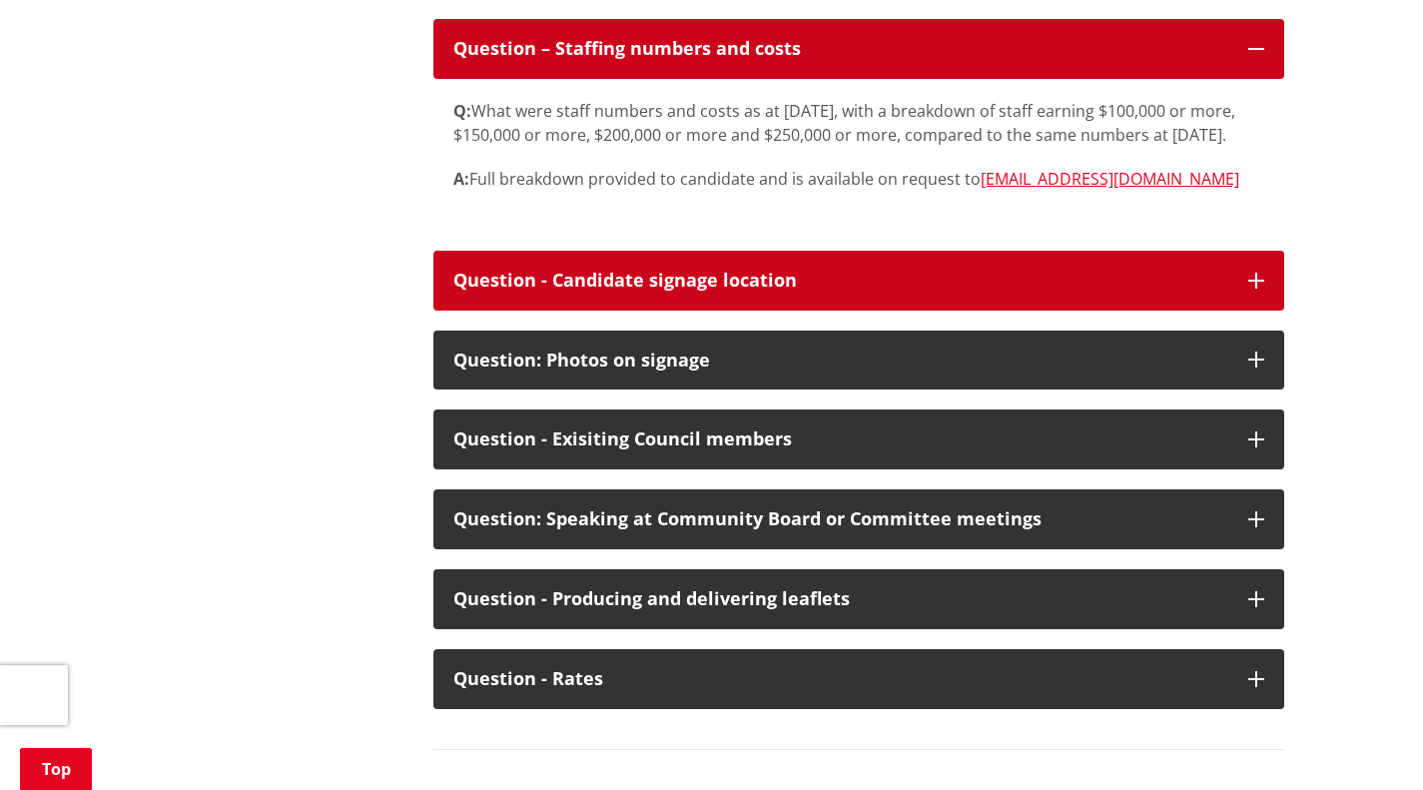
scroll to position [10528, 0]
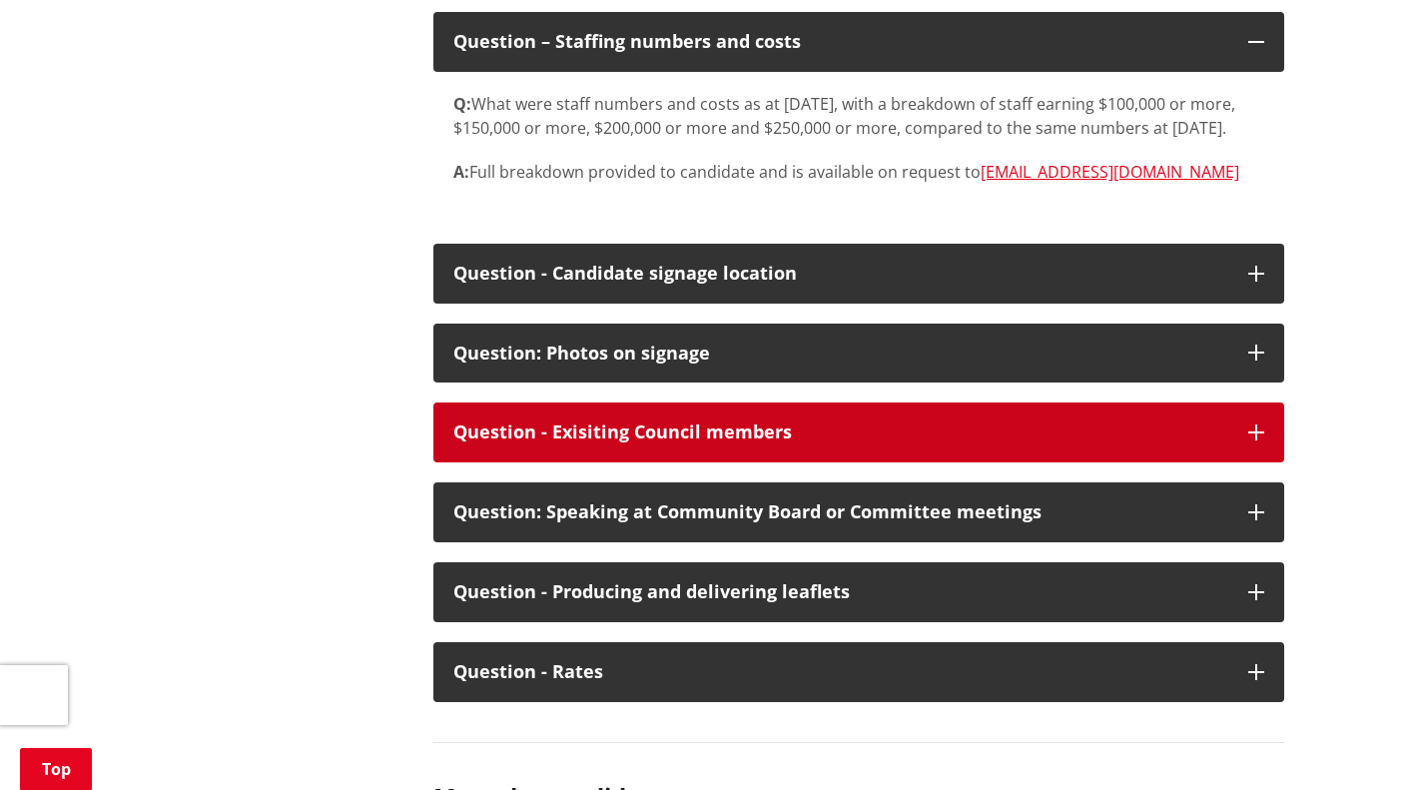
click at [779, 442] on div "Question - Exisiting Council members" at bounding box center [840, 432] width 775 height 20
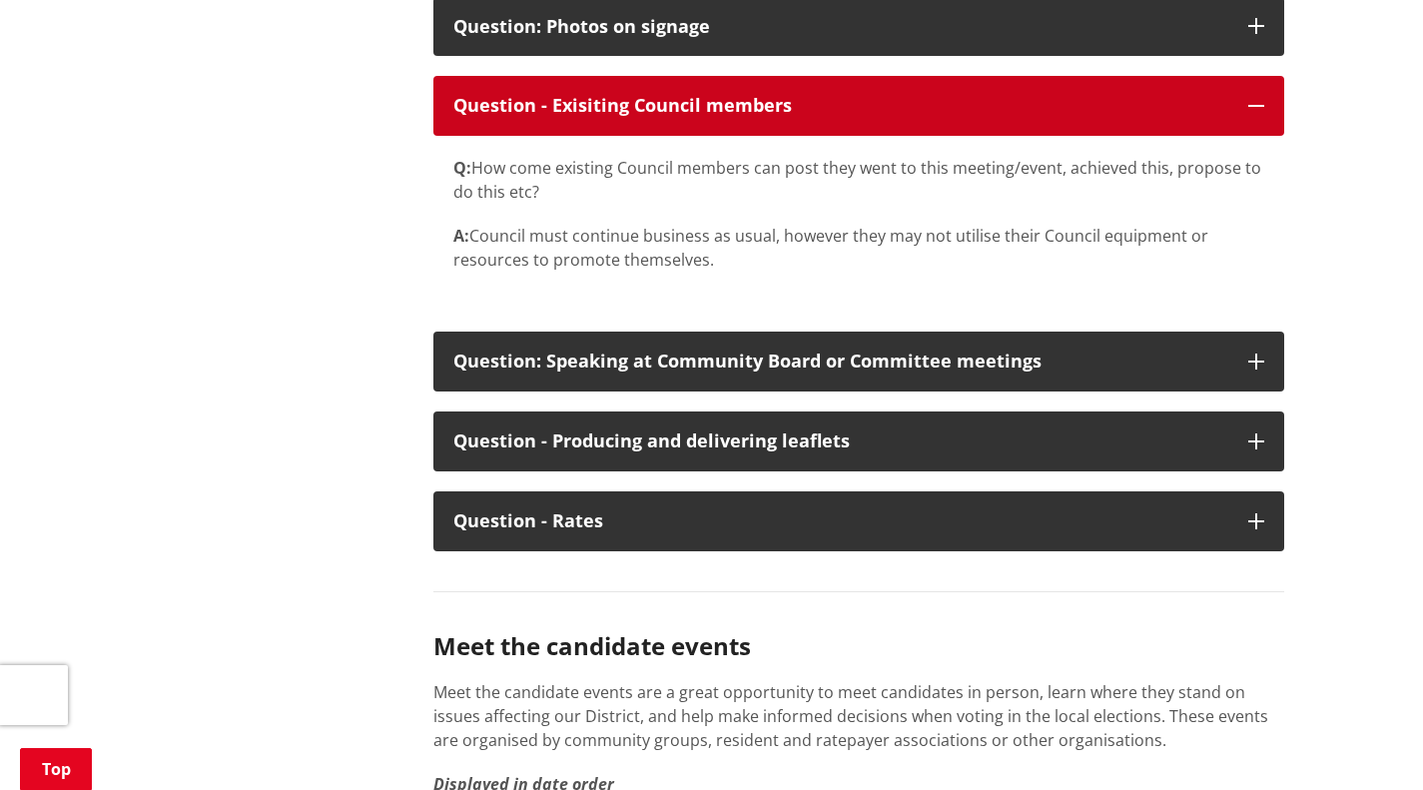
scroll to position [10856, 0]
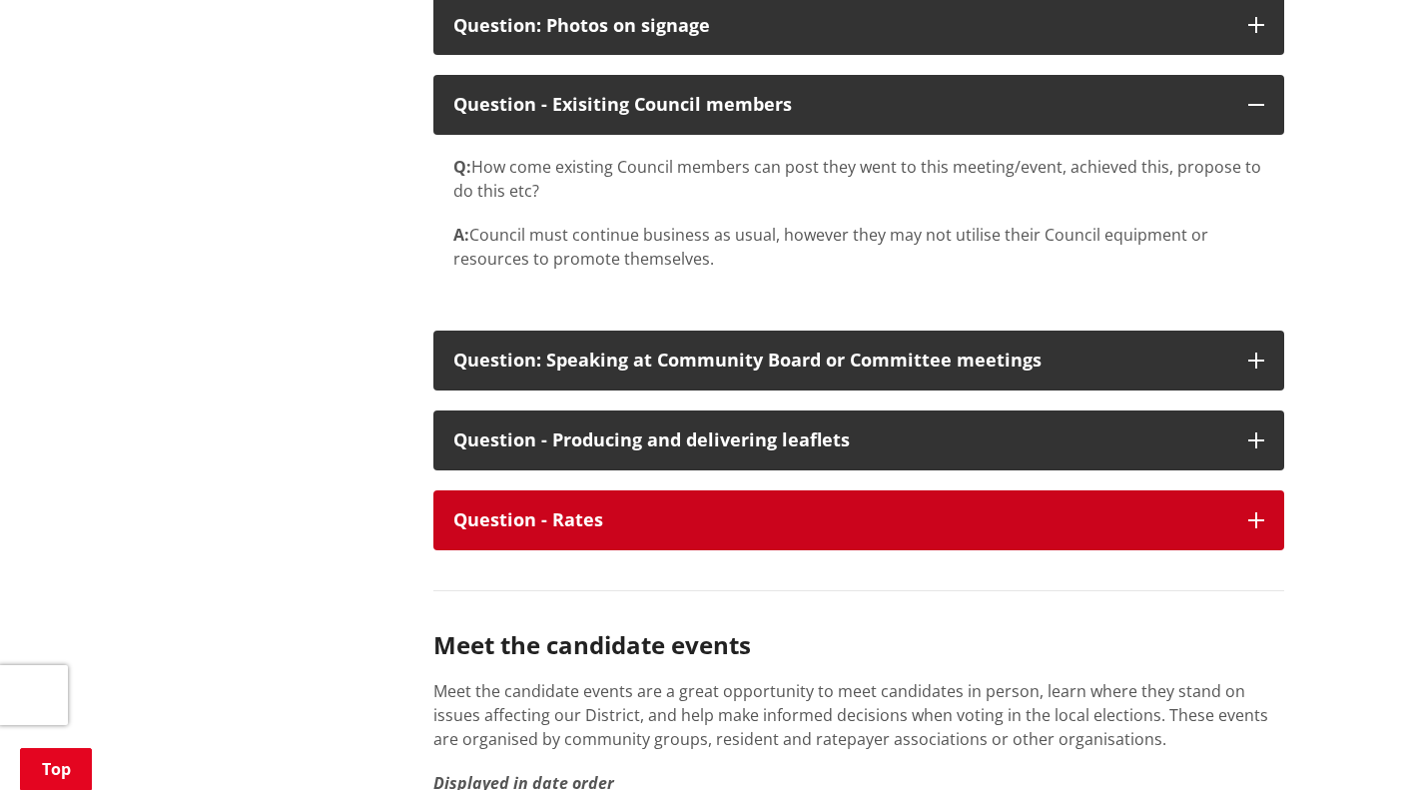
click at [569, 530] on div "Question - Rates" at bounding box center [840, 520] width 775 height 20
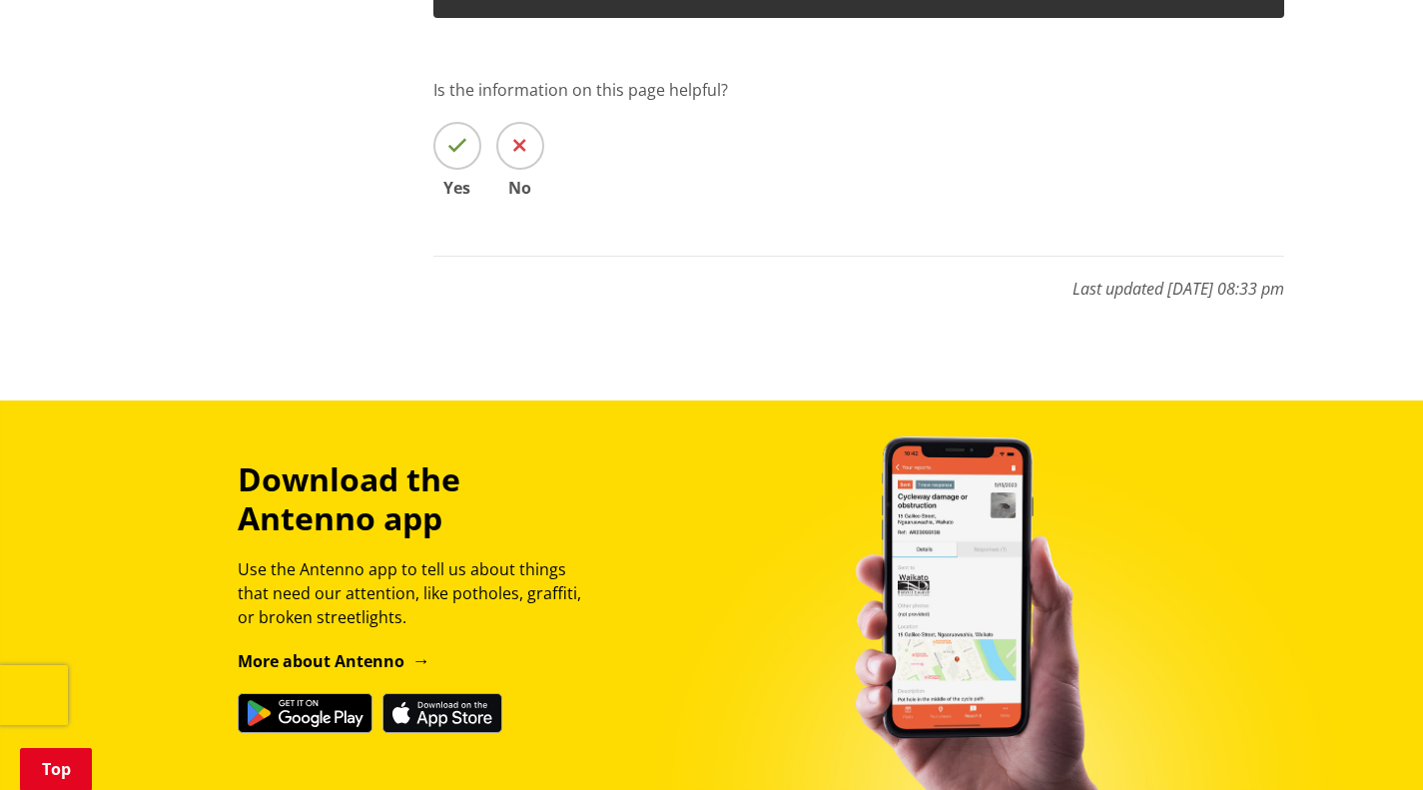
scroll to position [13296, 0]
